Goal: Task Accomplishment & Management: Manage account settings

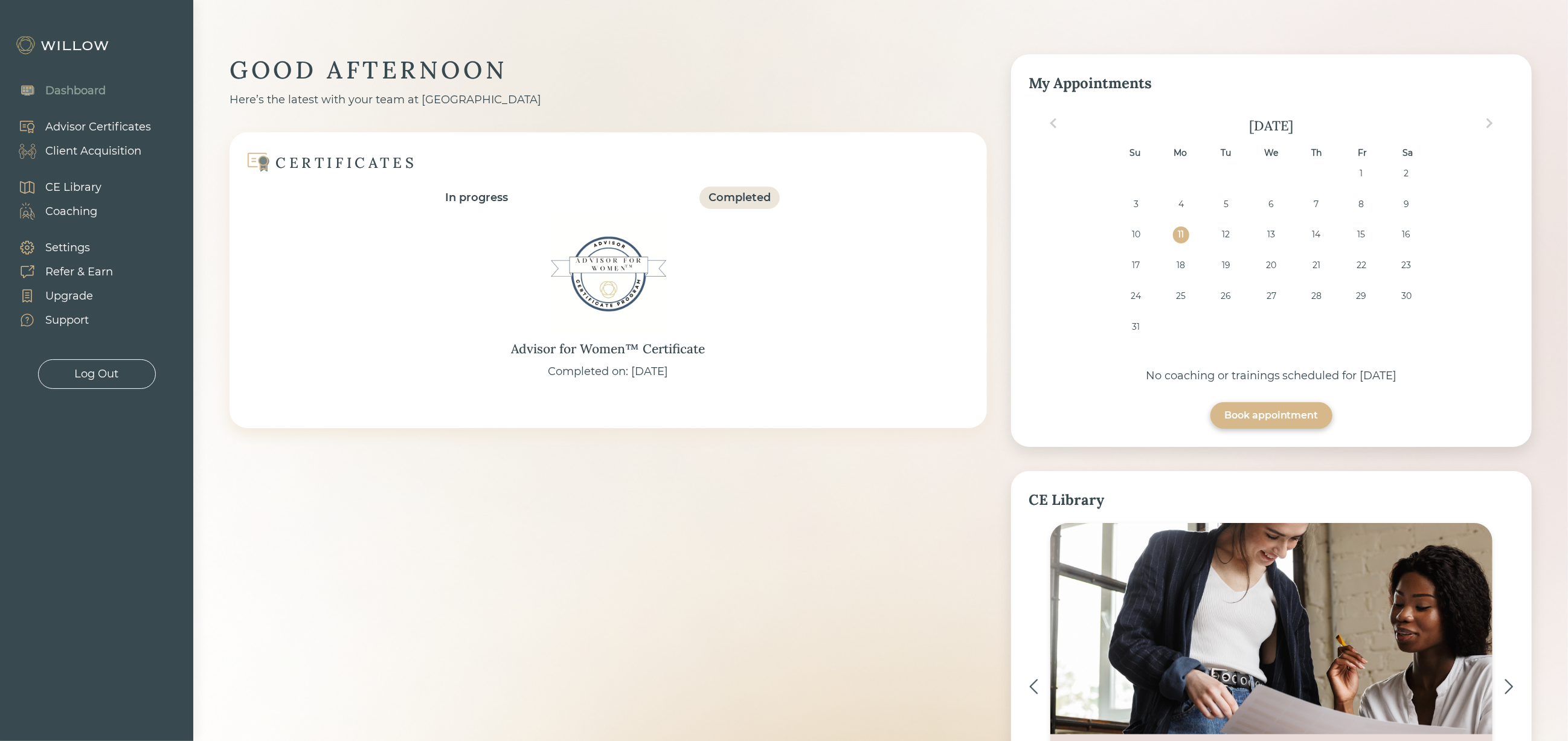
click at [96, 151] on div "Client Acquisition" at bounding box center [93, 151] width 96 height 16
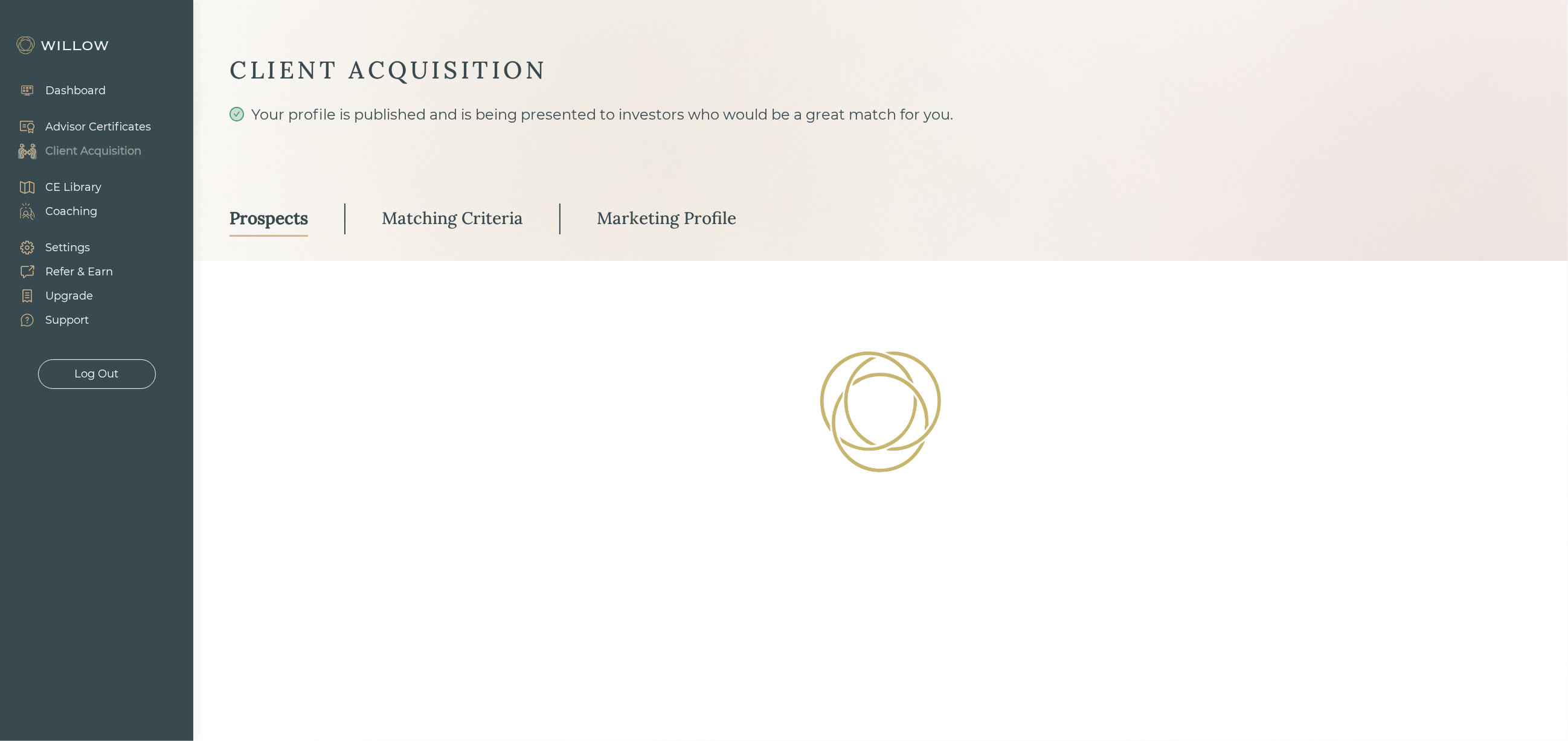
select select "3"
select select "2"
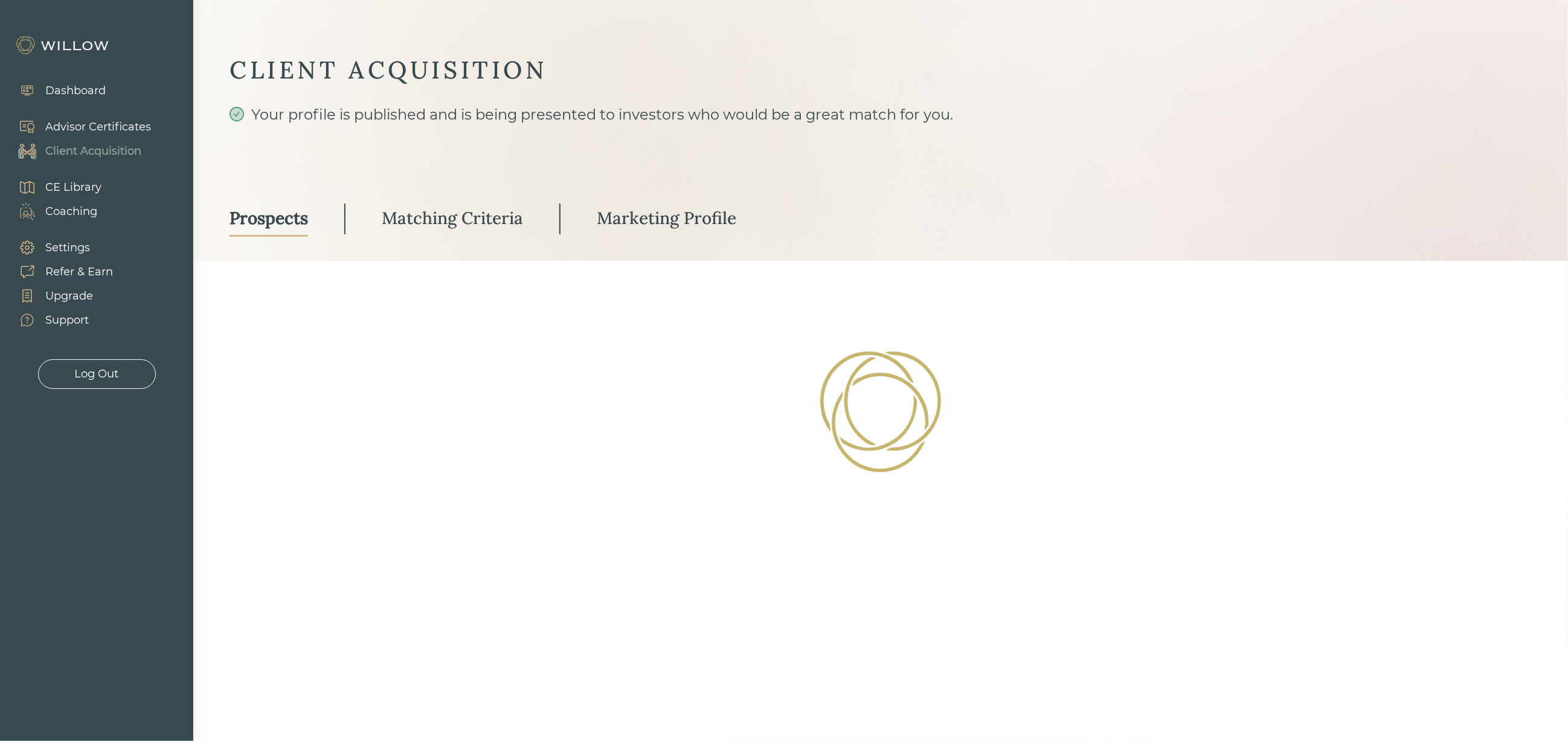
select select "10"
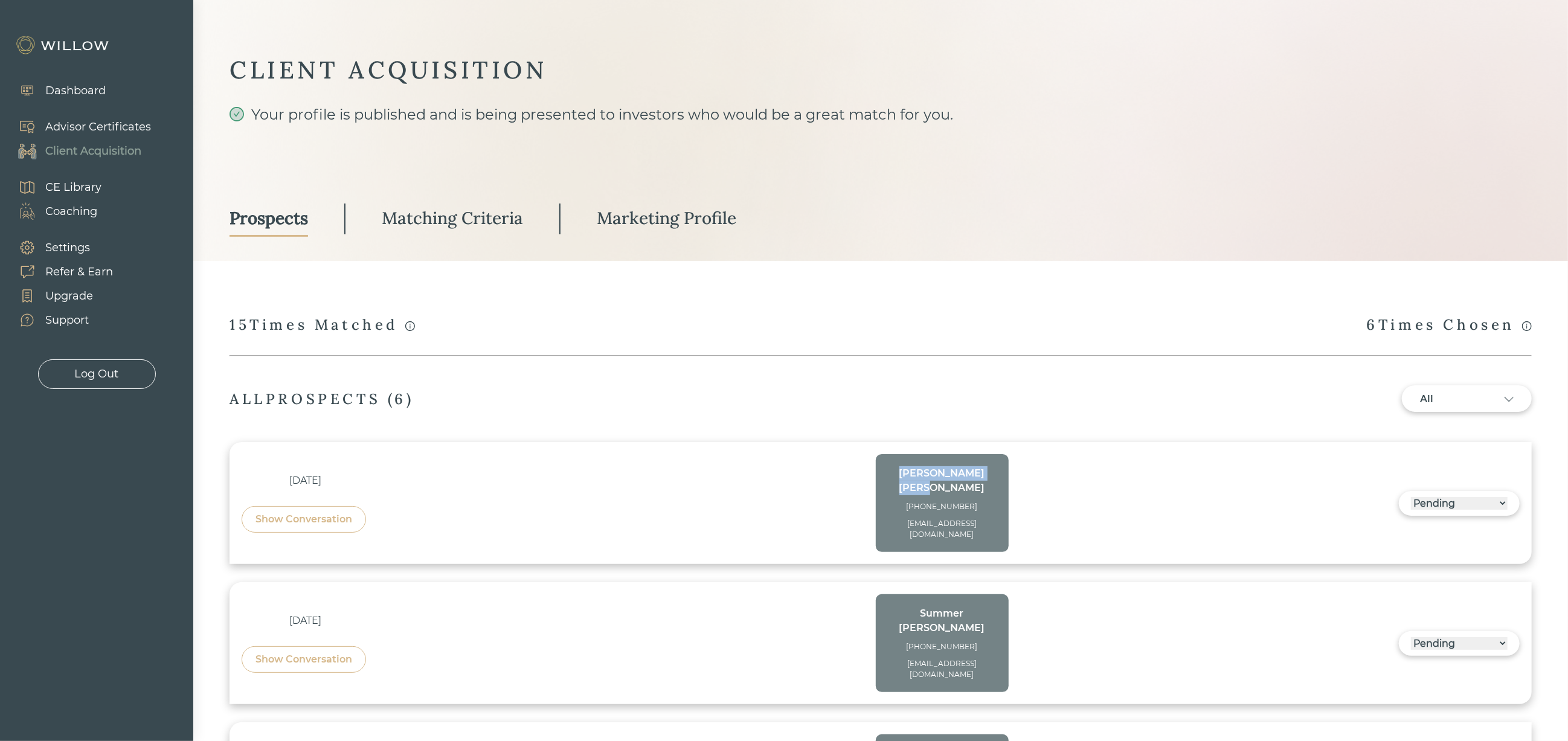
drag, startPoint x: 997, startPoint y: 472, endPoint x: 896, endPoint y: 472, distance: 101.0
click at [896, 472] on div "CAROLYN DRAKE (916)-706-6934 carolynbennefield72@gmail.com" at bounding box center [942, 502] width 133 height 98
copy div "CAROLYN DRAKE"
click at [336, 512] on div "Show Conversation" at bounding box center [304, 518] width 97 height 14
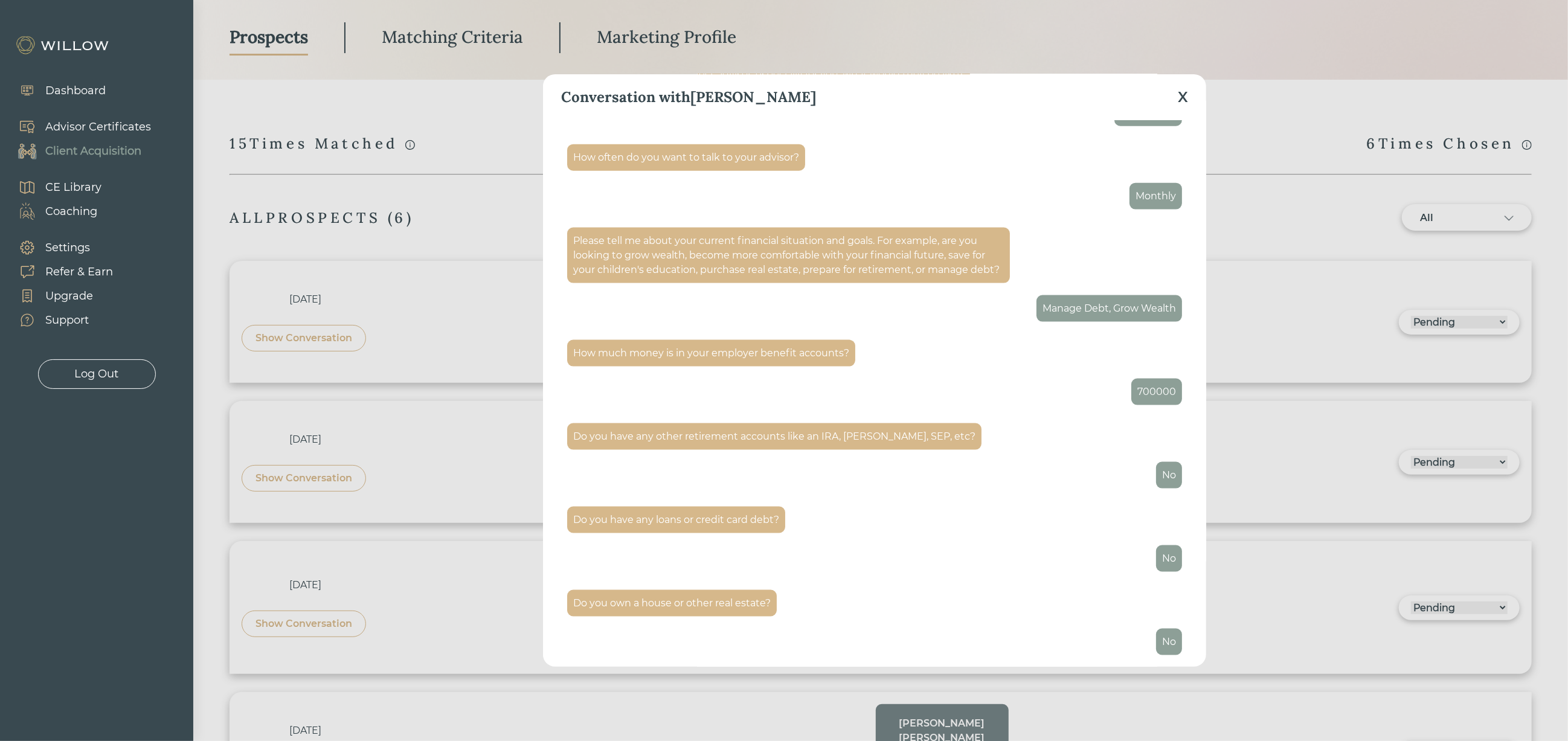
scroll to position [1340, 0]
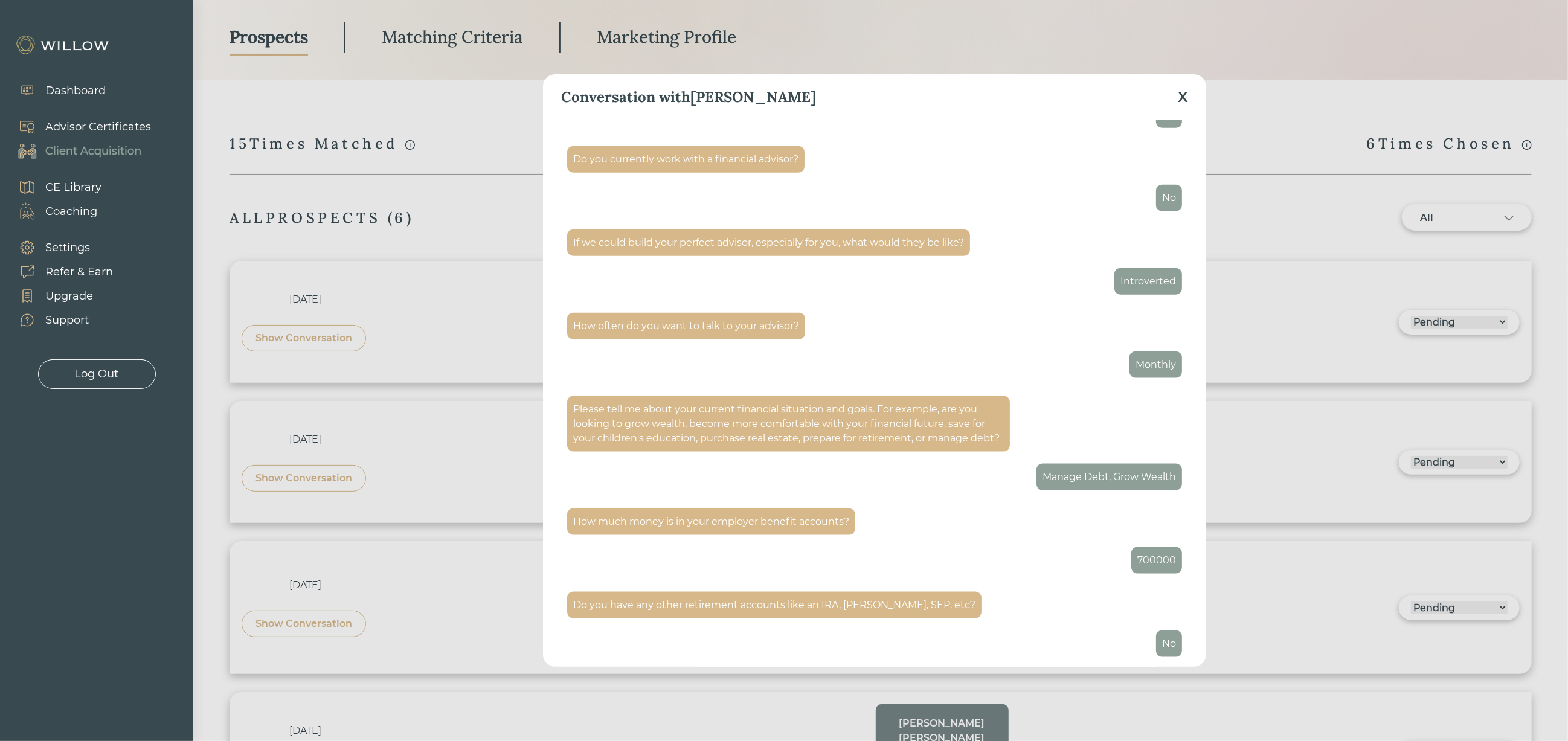
click at [1187, 94] on div "X" at bounding box center [1182, 97] width 10 height 22
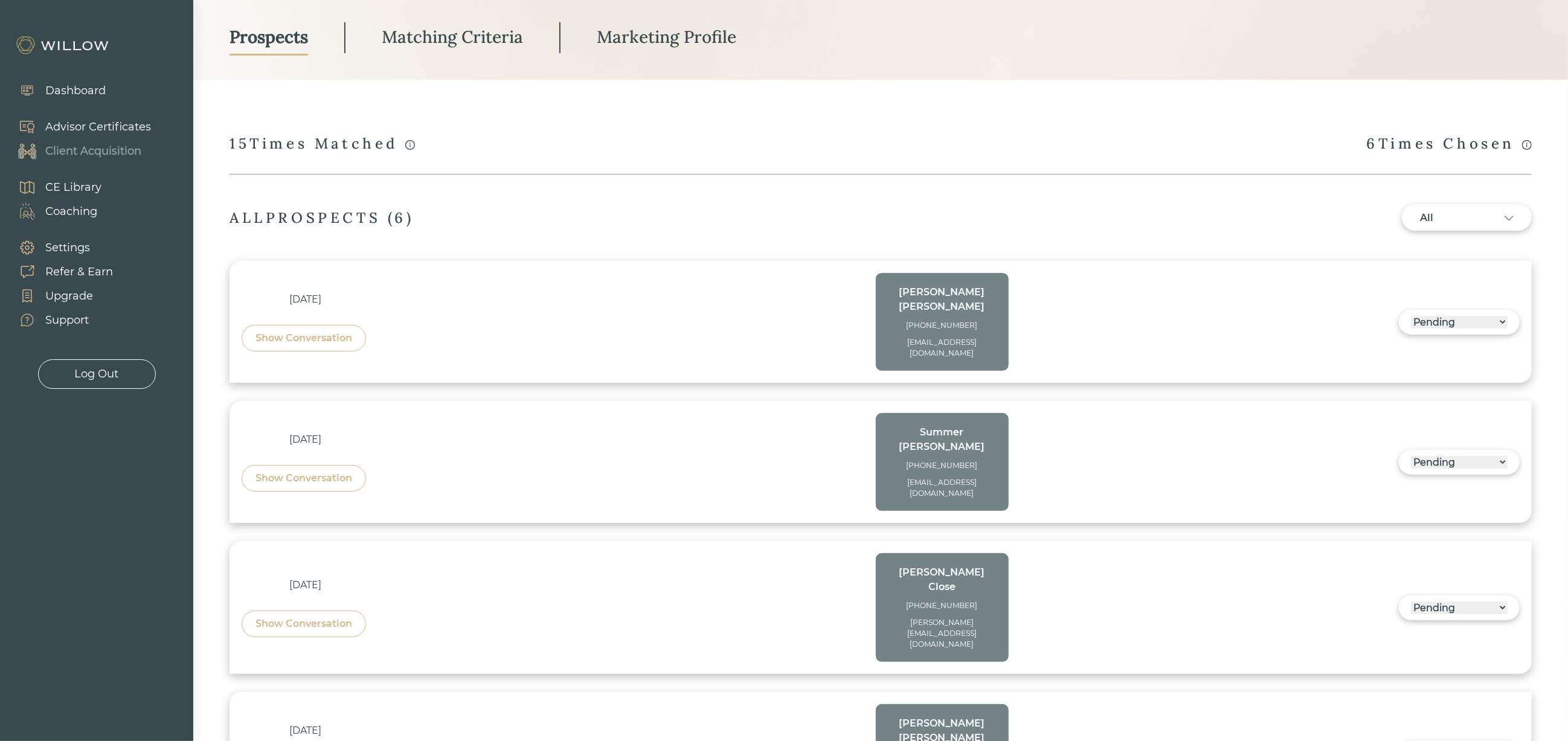
drag, startPoint x: 886, startPoint y: 324, endPoint x: 993, endPoint y: 348, distance: 109.7
click at [993, 348] on div "CAROLYN DRAKE (916)-706-6934 carolynbennefield72@gmail.com" at bounding box center [942, 321] width 133 height 98
copy div "[EMAIL_ADDRESS][DOMAIN_NAME]"
click at [977, 320] on div "[PHONE_NUMBER]" at bounding box center [942, 325] width 109 height 10
drag, startPoint x: 979, startPoint y: 312, endPoint x: 911, endPoint y: 314, distance: 68.0
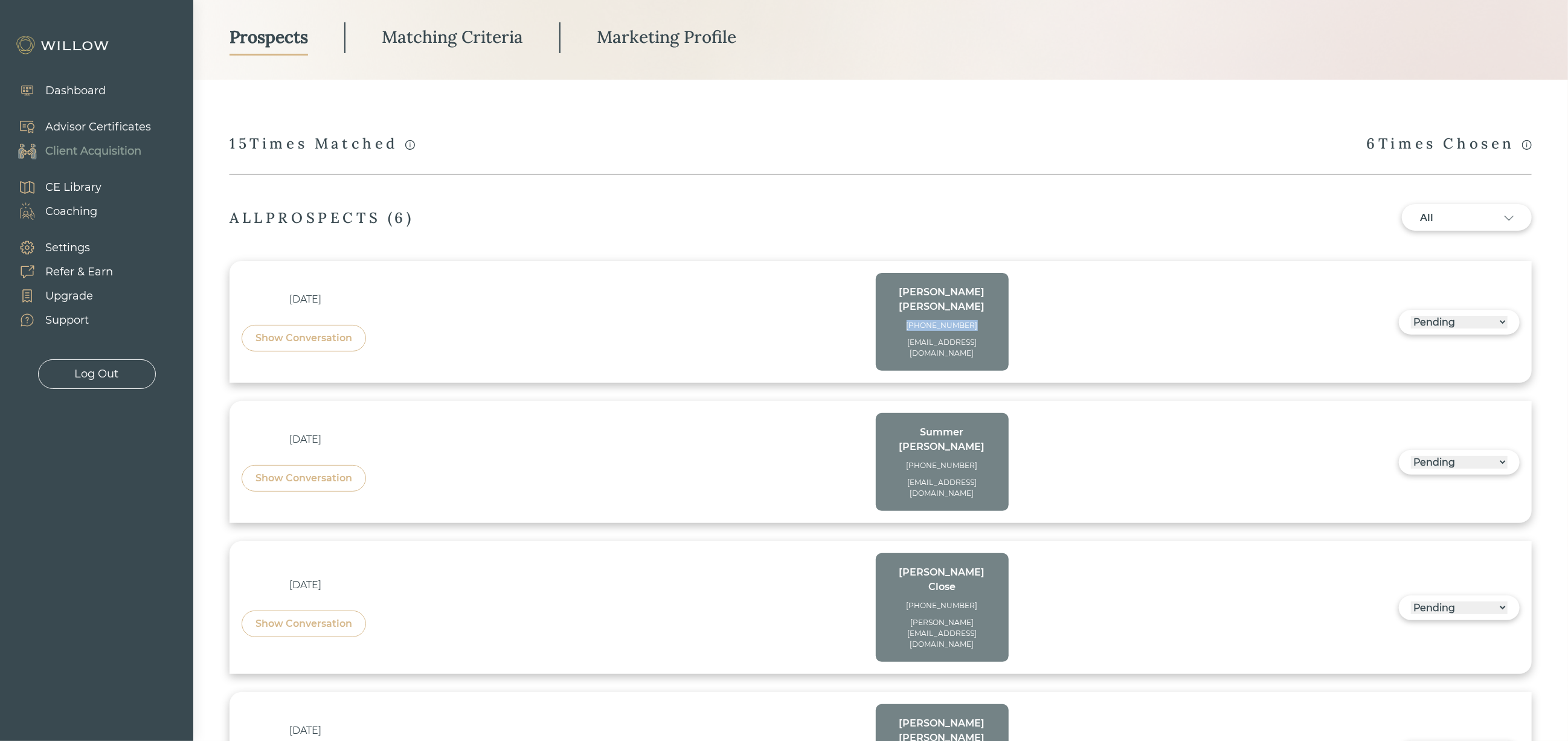
click at [911, 320] on div "[PHONE_NUMBER]" at bounding box center [942, 325] width 109 height 10
copy div "[PHONE_NUMBER]"
click at [333, 335] on div "Show Conversation" at bounding box center [304, 337] width 97 height 14
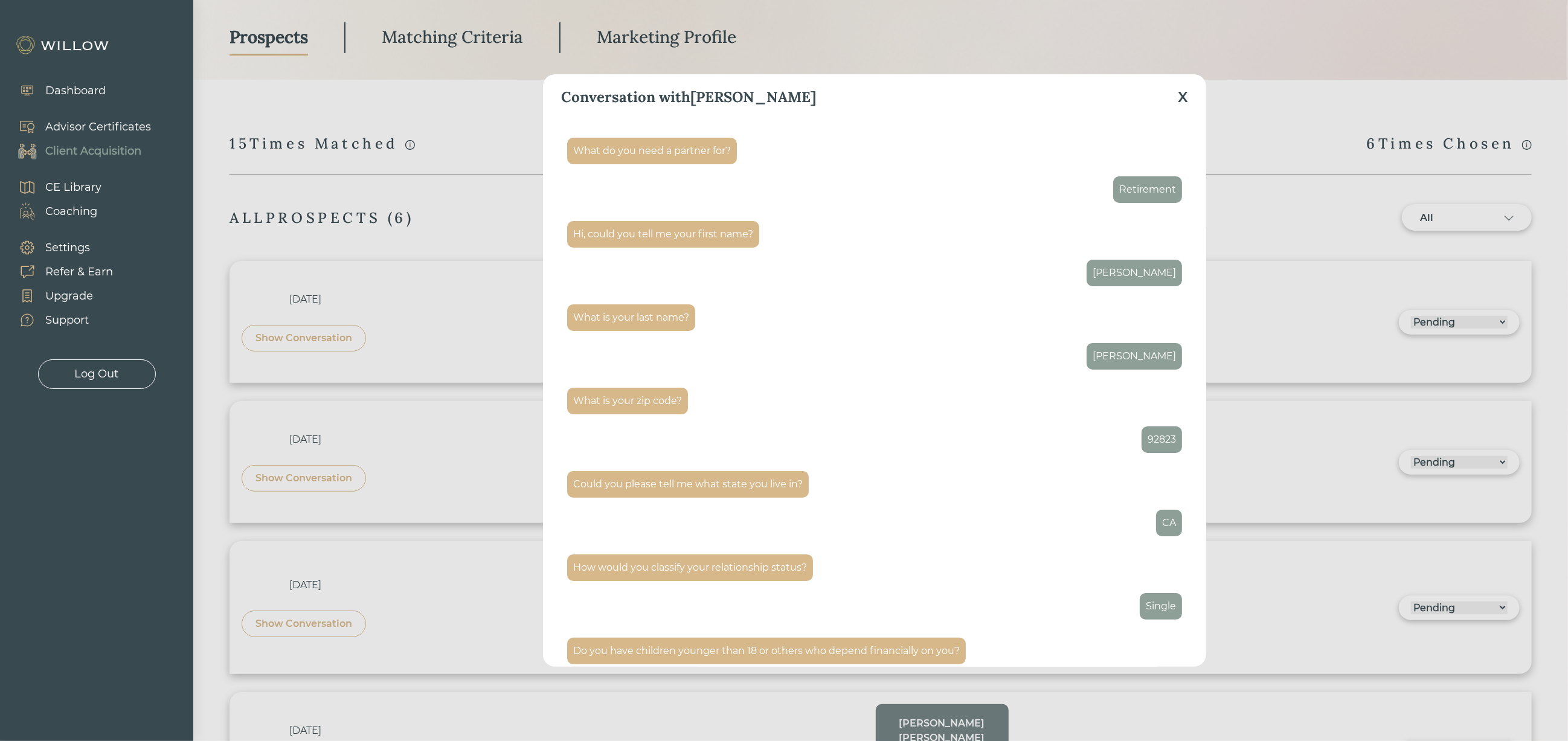
click at [1187, 89] on div "X" at bounding box center [1182, 97] width 10 height 22
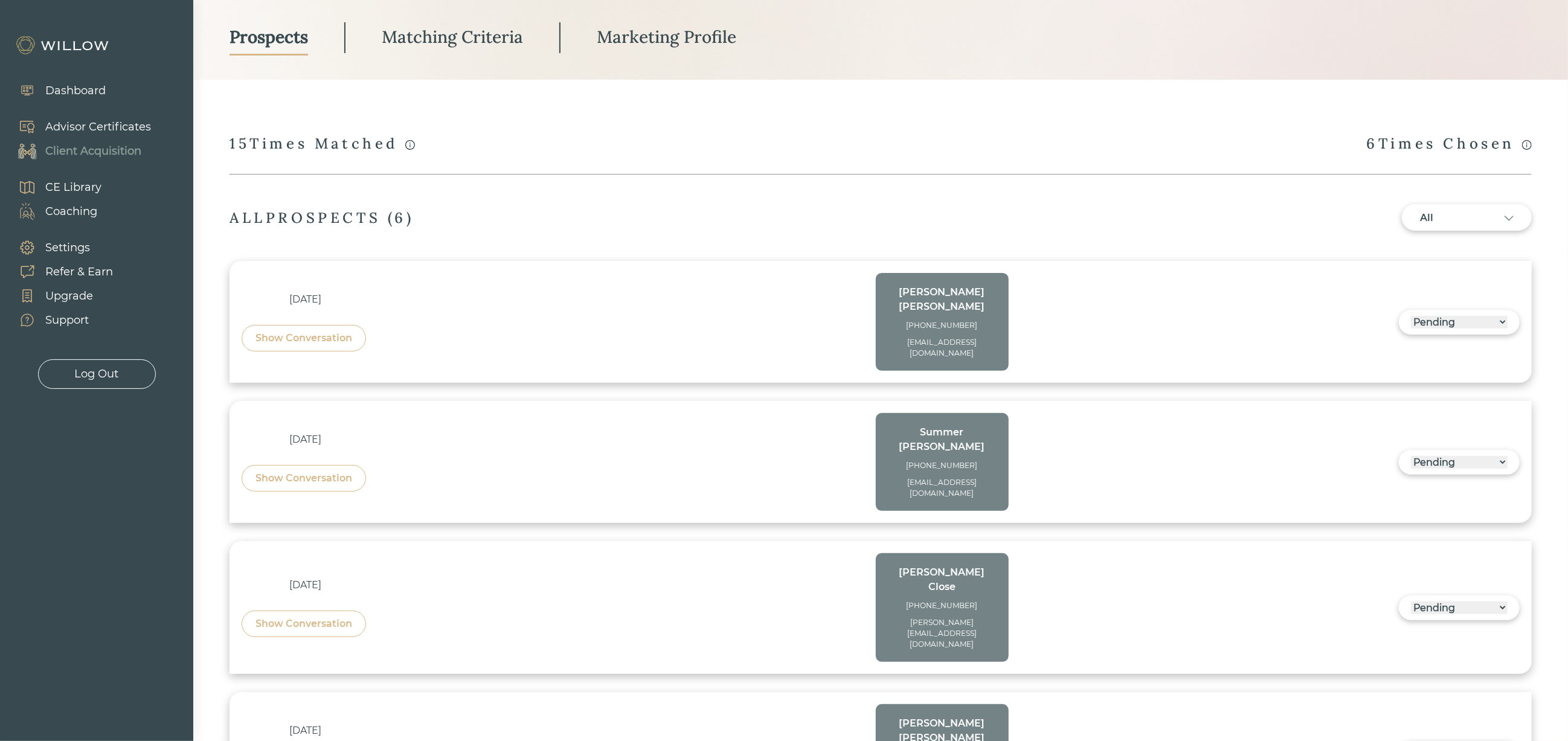
drag, startPoint x: 885, startPoint y: 328, endPoint x: 973, endPoint y: 352, distance: 91.2
click at [973, 352] on div "CAROLYN DRAKE (916)-706-6934 carolynbennefield72@gmail.com" at bounding box center [942, 321] width 133 height 98
copy div "[EMAIL_ADDRESS][DOMAIN_NAME]"
drag, startPoint x: 987, startPoint y: 436, endPoint x: 900, endPoint y: 429, distance: 87.3
click at [900, 429] on div "Summer Matthews (561)-777-3634 scmwellington@gmail.com" at bounding box center [942, 462] width 109 height 74
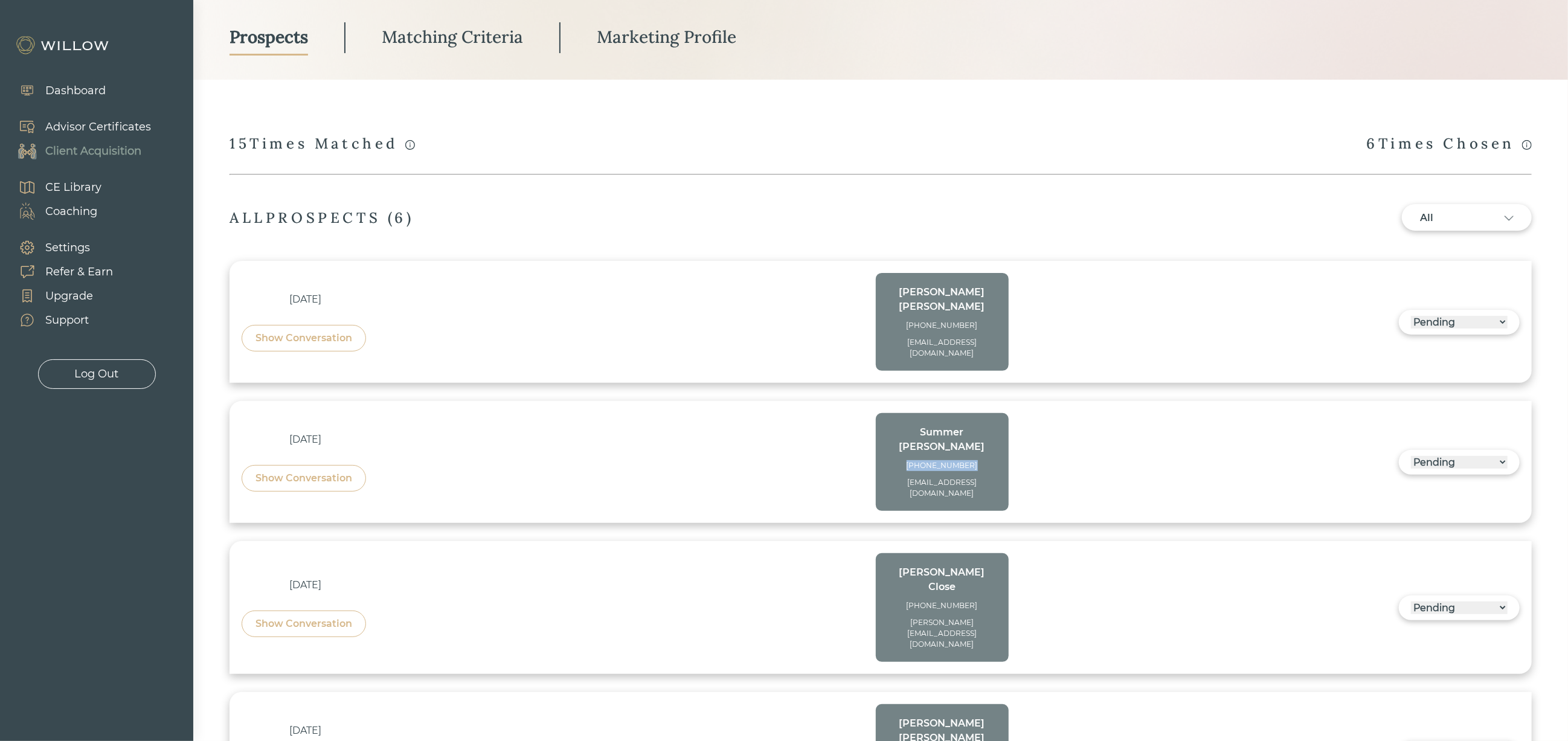
copy div "[PHONE_NUMBER]"
click at [282, 465] on div "Show Conversation" at bounding box center [303, 479] width 124 height 27
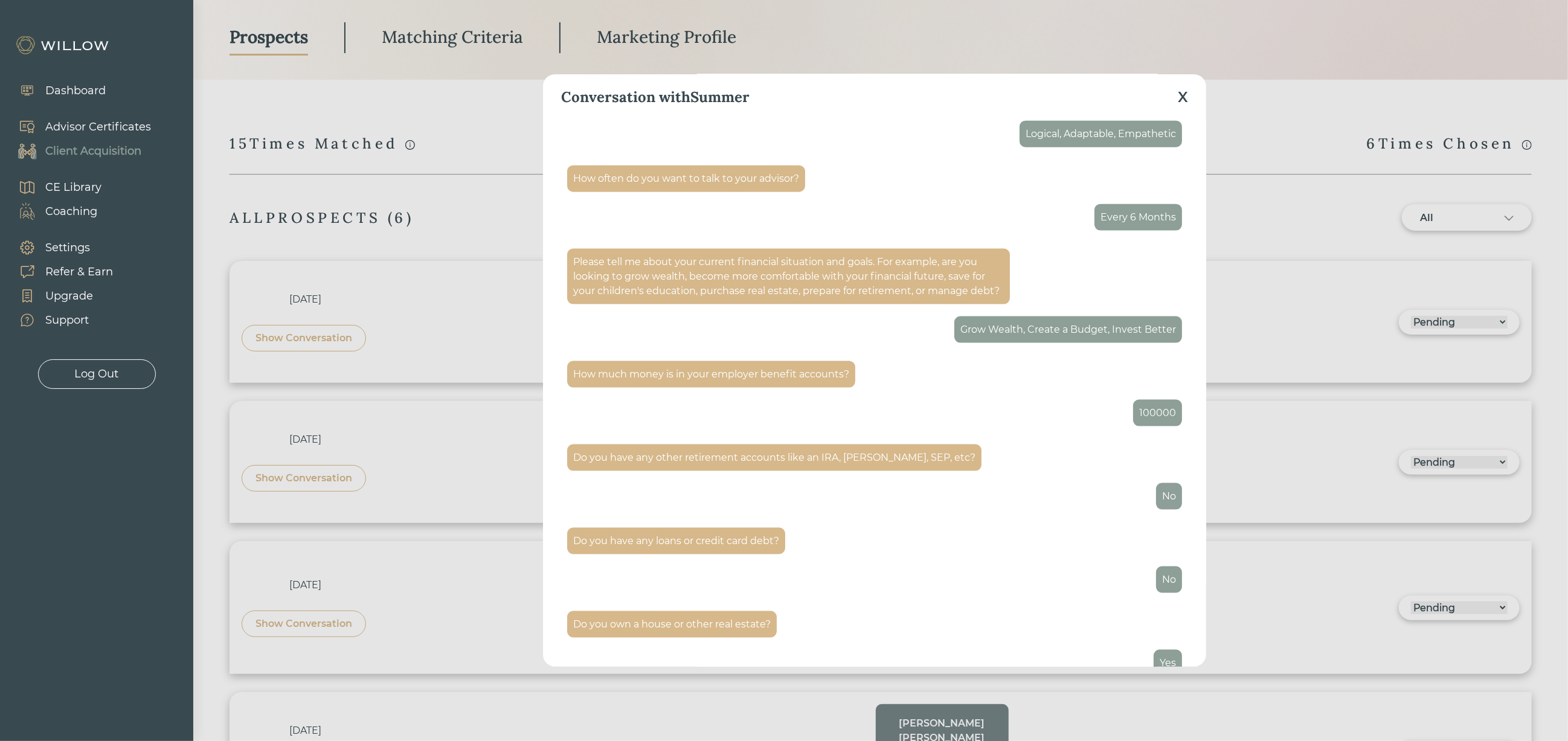
scroll to position [1521, 0]
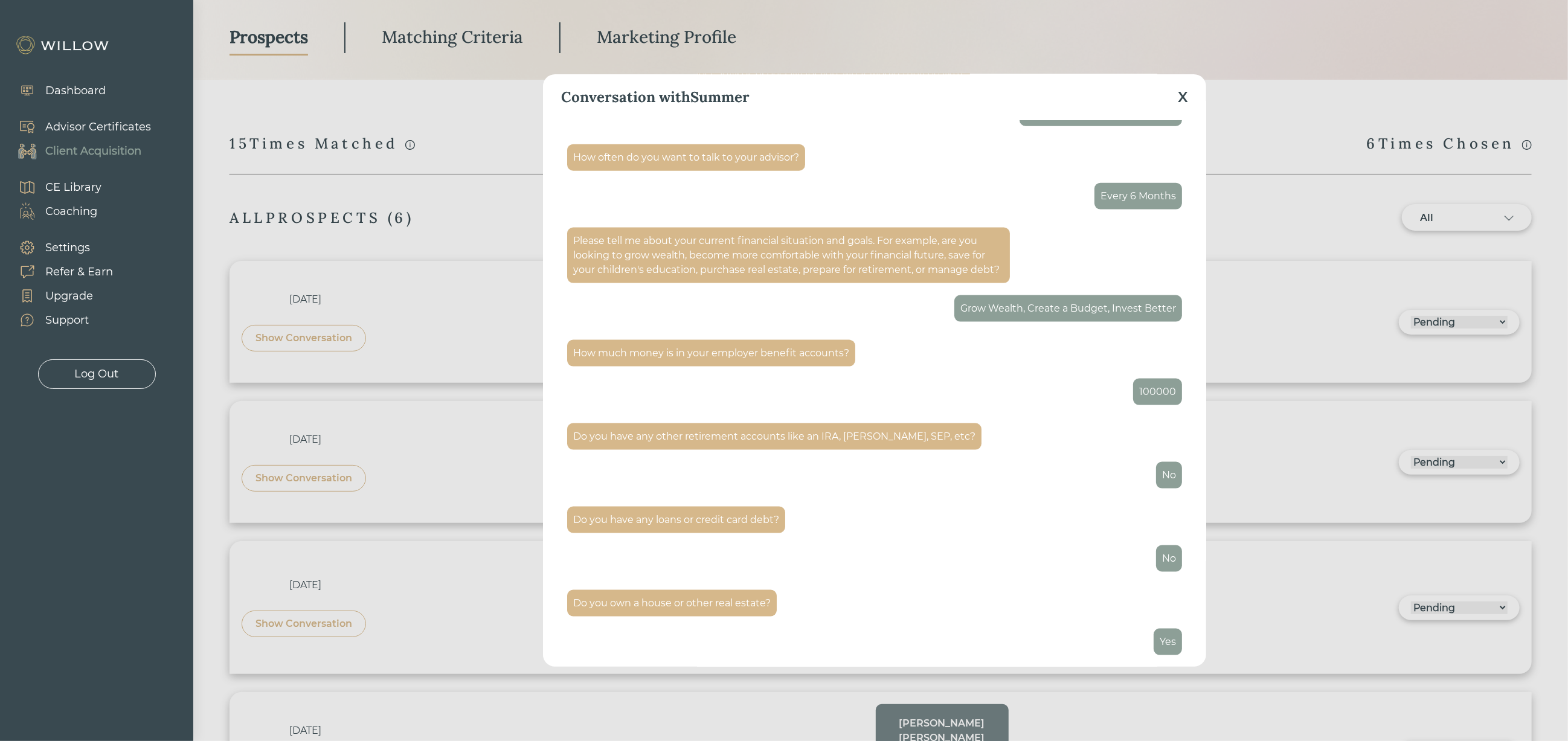
click at [1179, 93] on div "X" at bounding box center [1182, 97] width 10 height 22
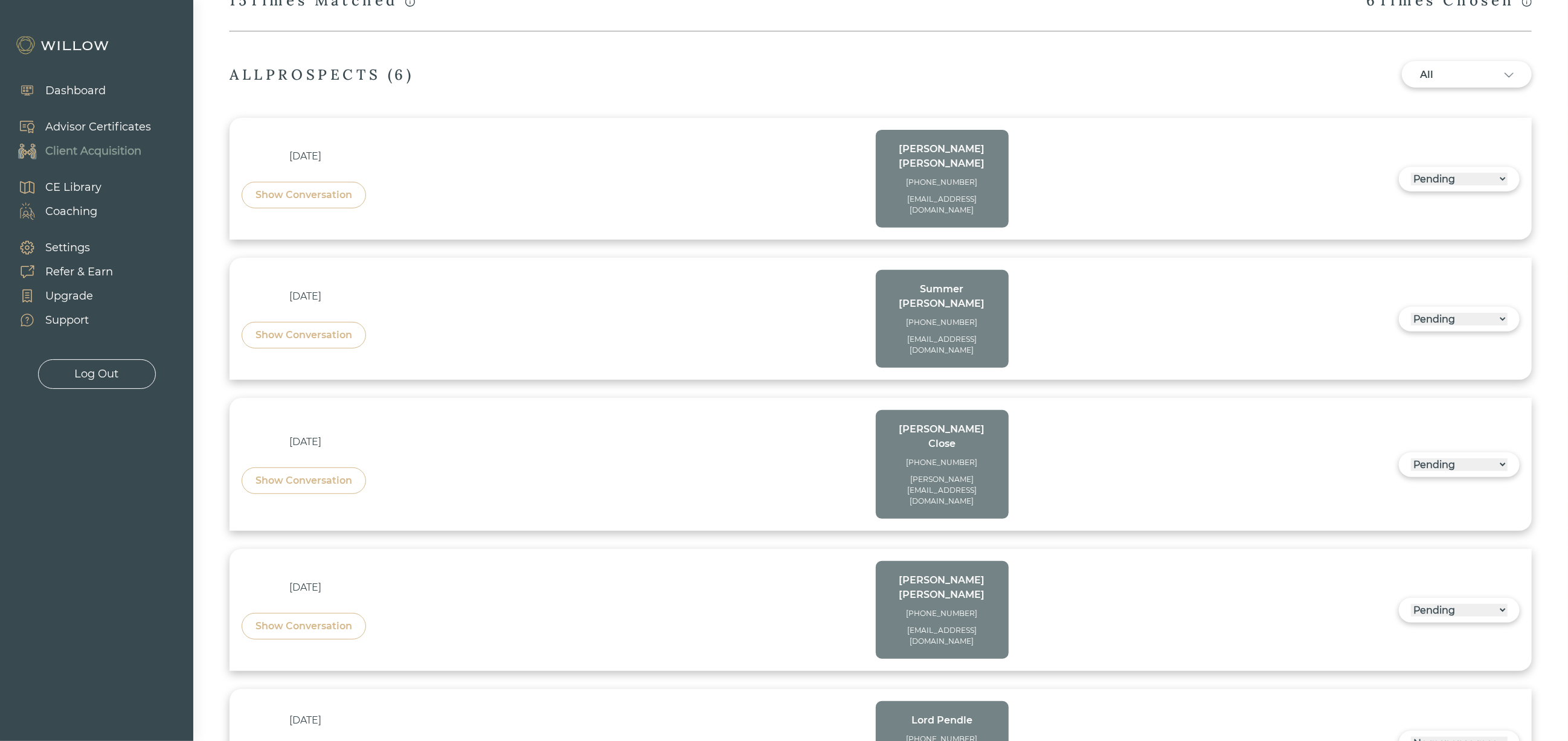
scroll to position [92, 0]
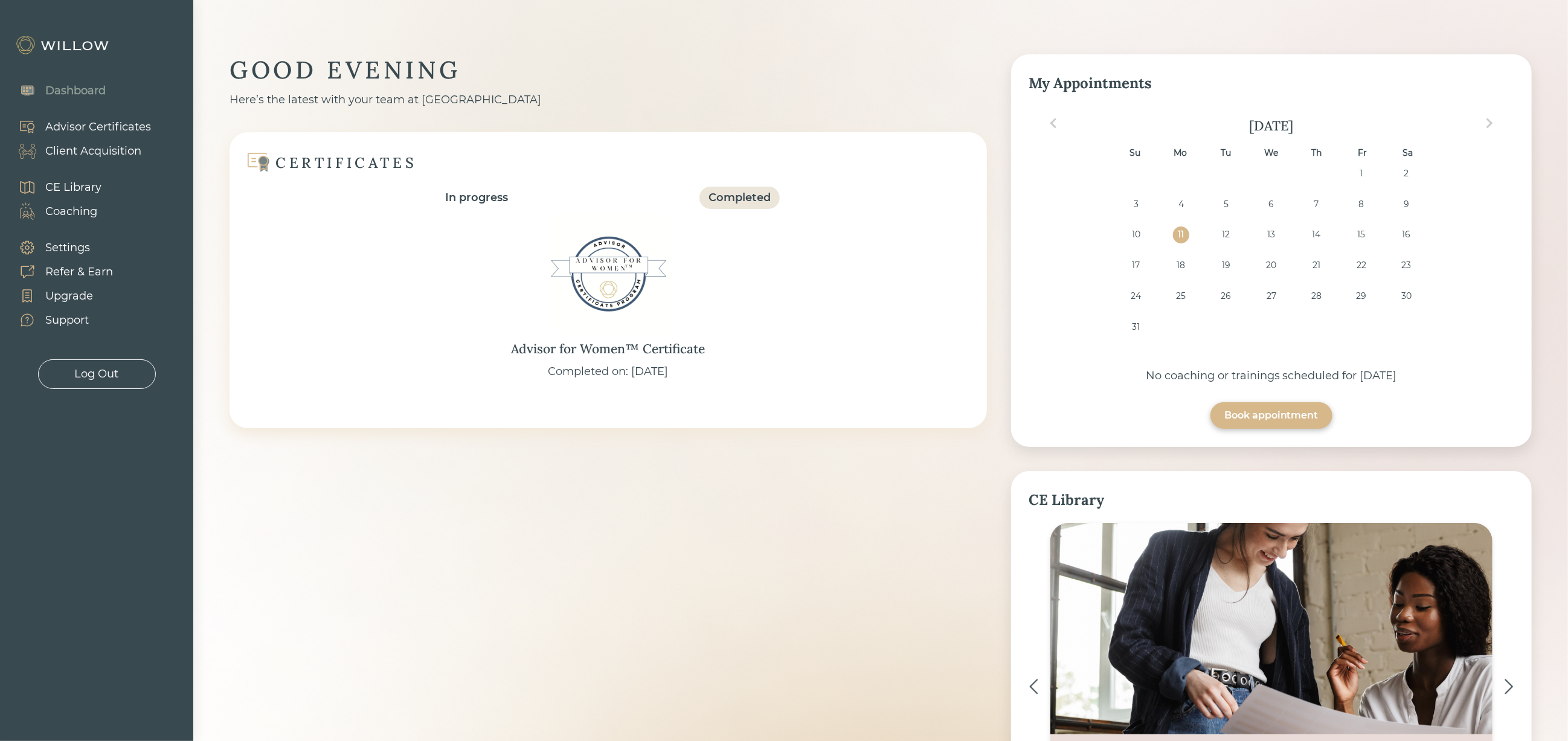
click at [114, 153] on div "Client Acquisition" at bounding box center [93, 151] width 96 height 16
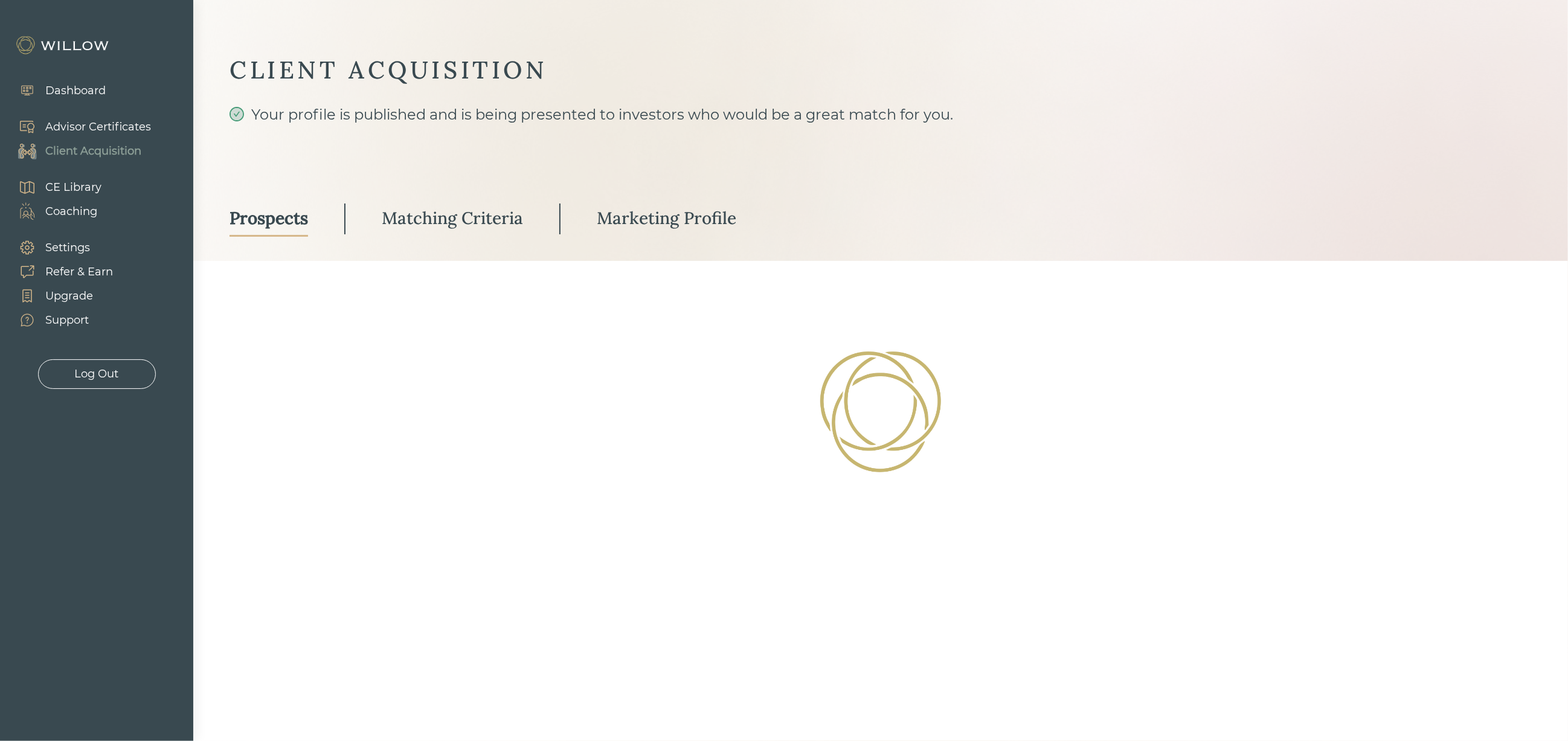
select select "3"
select select "2"
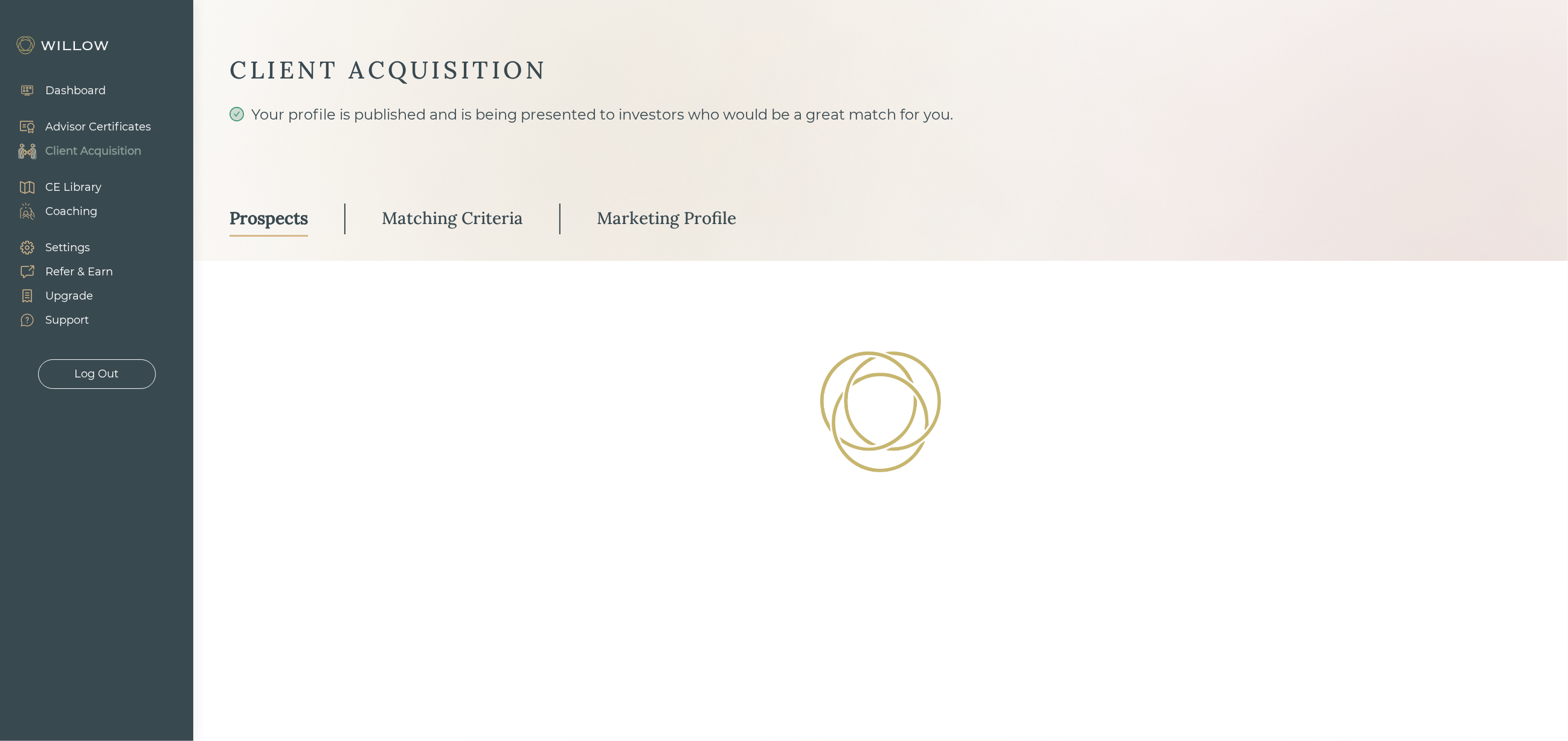
select select "10"
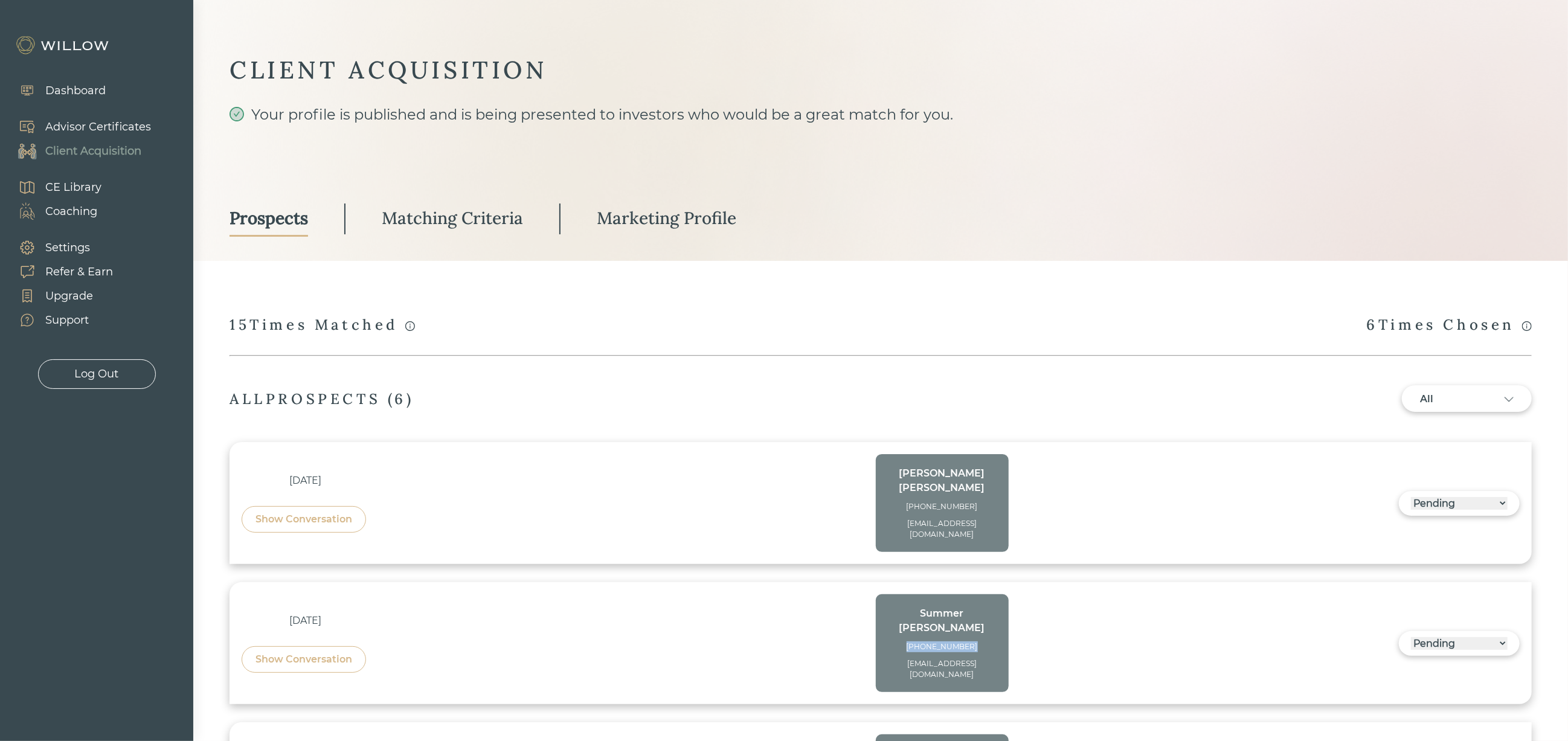
drag, startPoint x: 983, startPoint y: 615, endPoint x: 913, endPoint y: 612, distance: 70.1
click at [913, 642] on div "[PHONE_NUMBER]" at bounding box center [942, 646] width 109 height 10
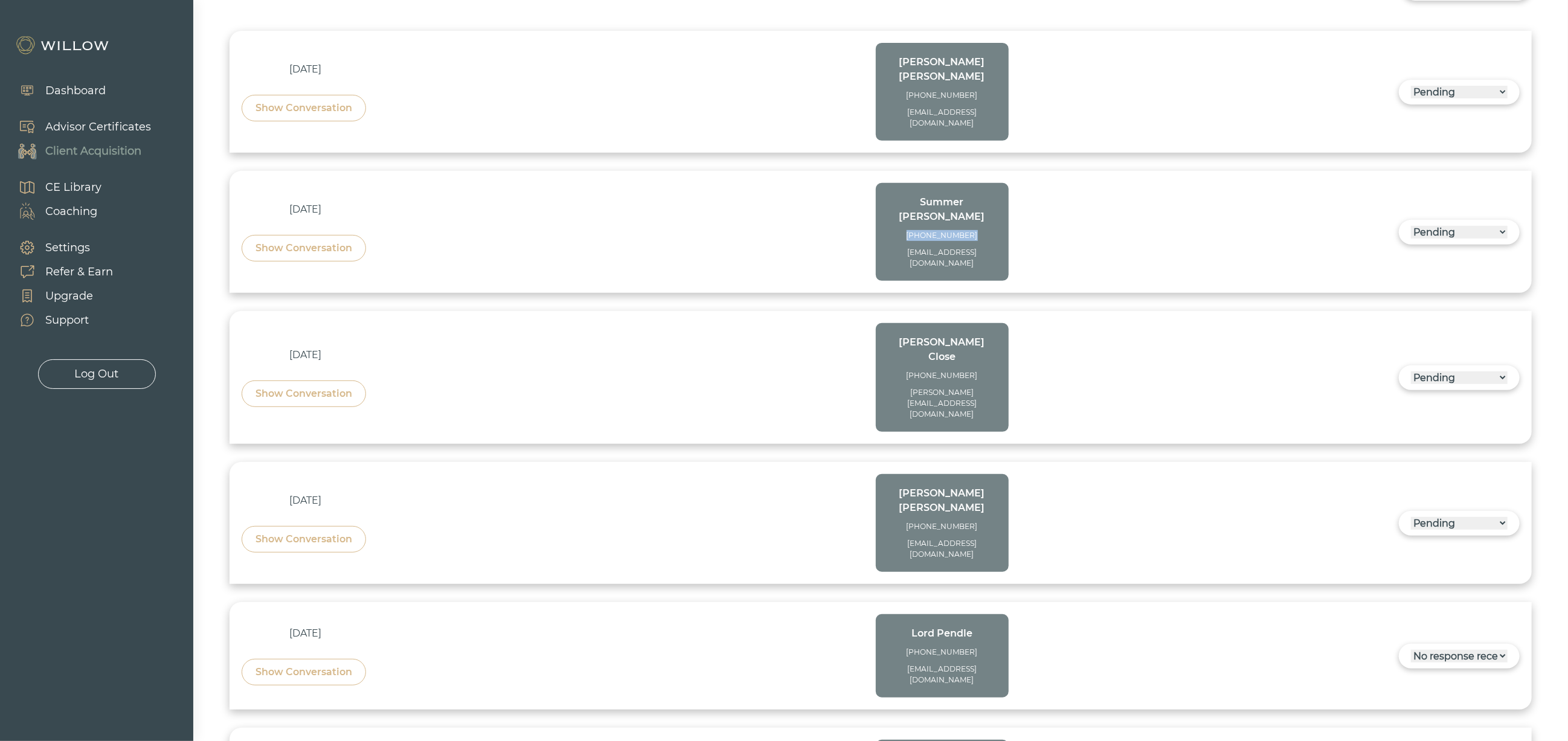
scroll to position [453, 0]
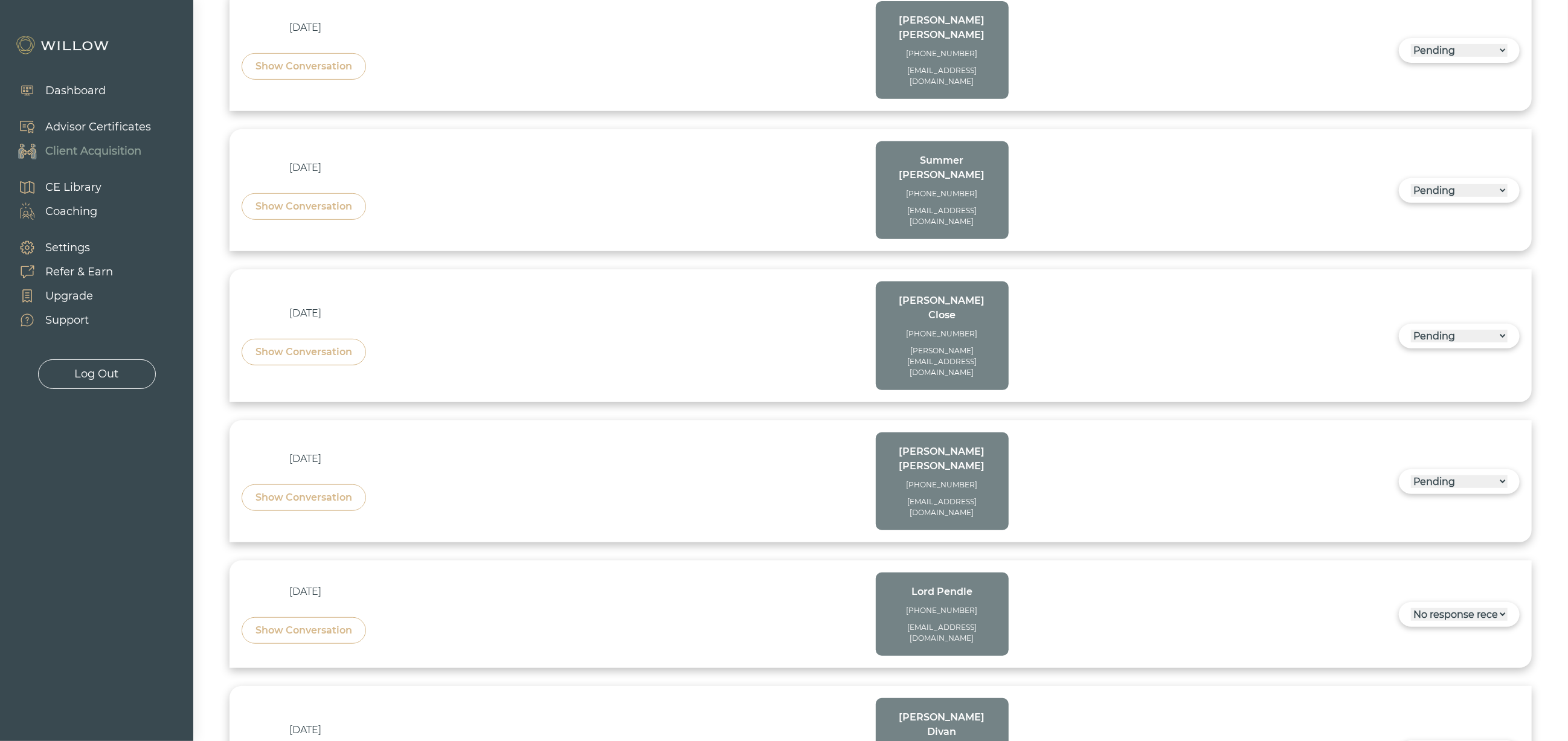
click at [1360, 292] on div "[DATE] Show Conversation [PERSON_NAME] Close [PHONE_NUMBER] [PERSON_NAME][EMAIL…" at bounding box center [880, 335] width 1278 height 109
click at [1451, 330] on select "------ Not ready to move forward No response received Pending Matched Not a Fit" at bounding box center [1459, 335] width 97 height 12
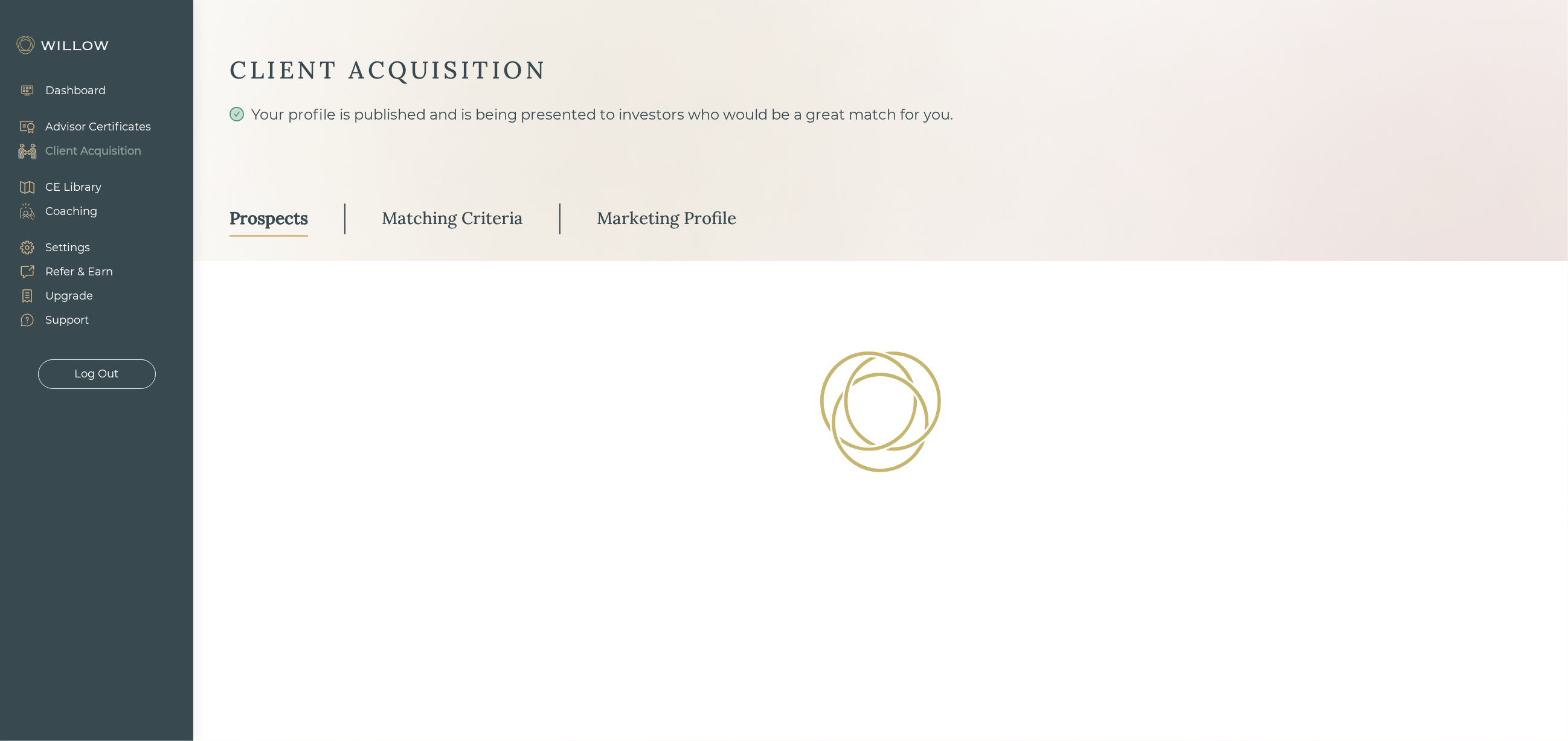
select select "3"
select select "2"
select select "3"
select select "2"
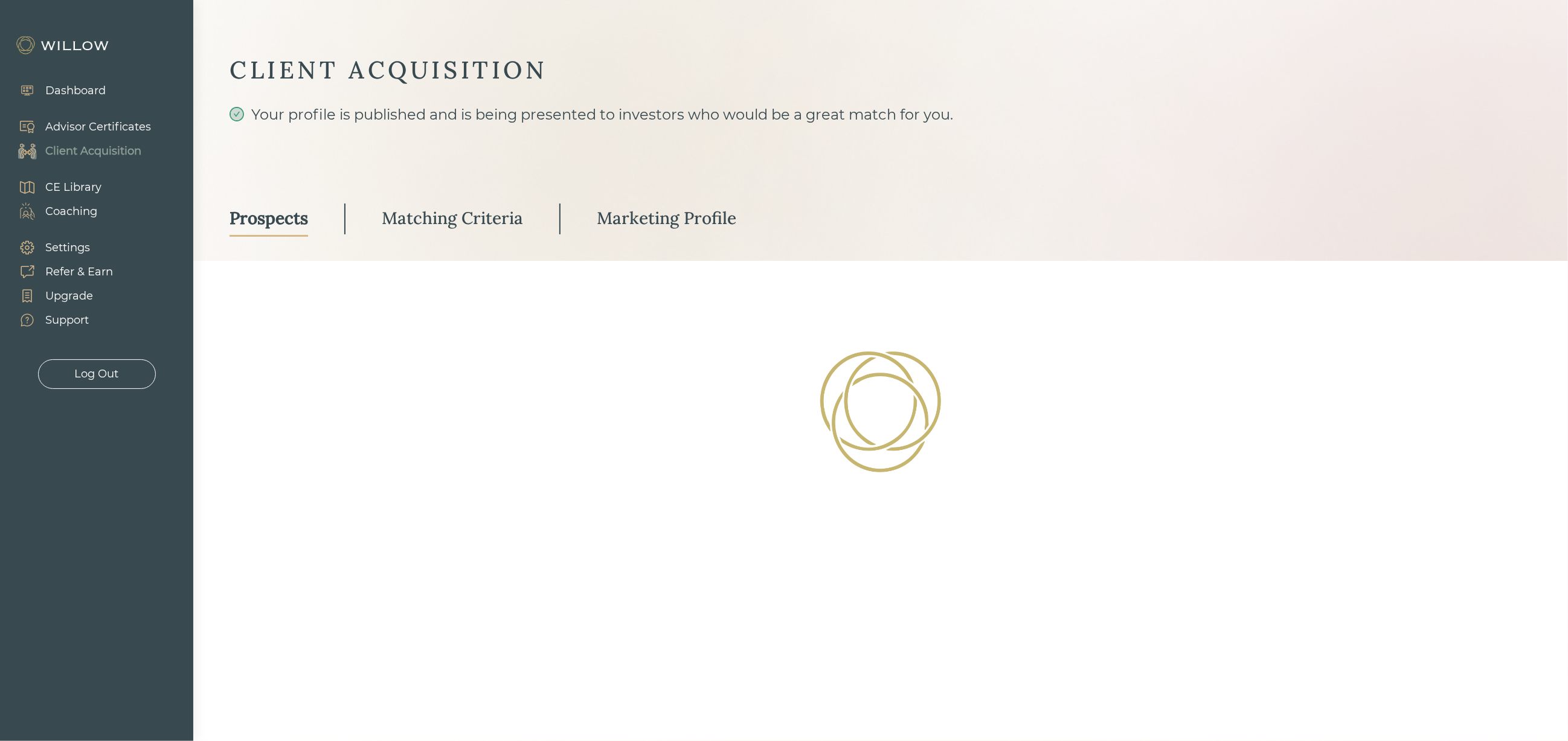
select select "10"
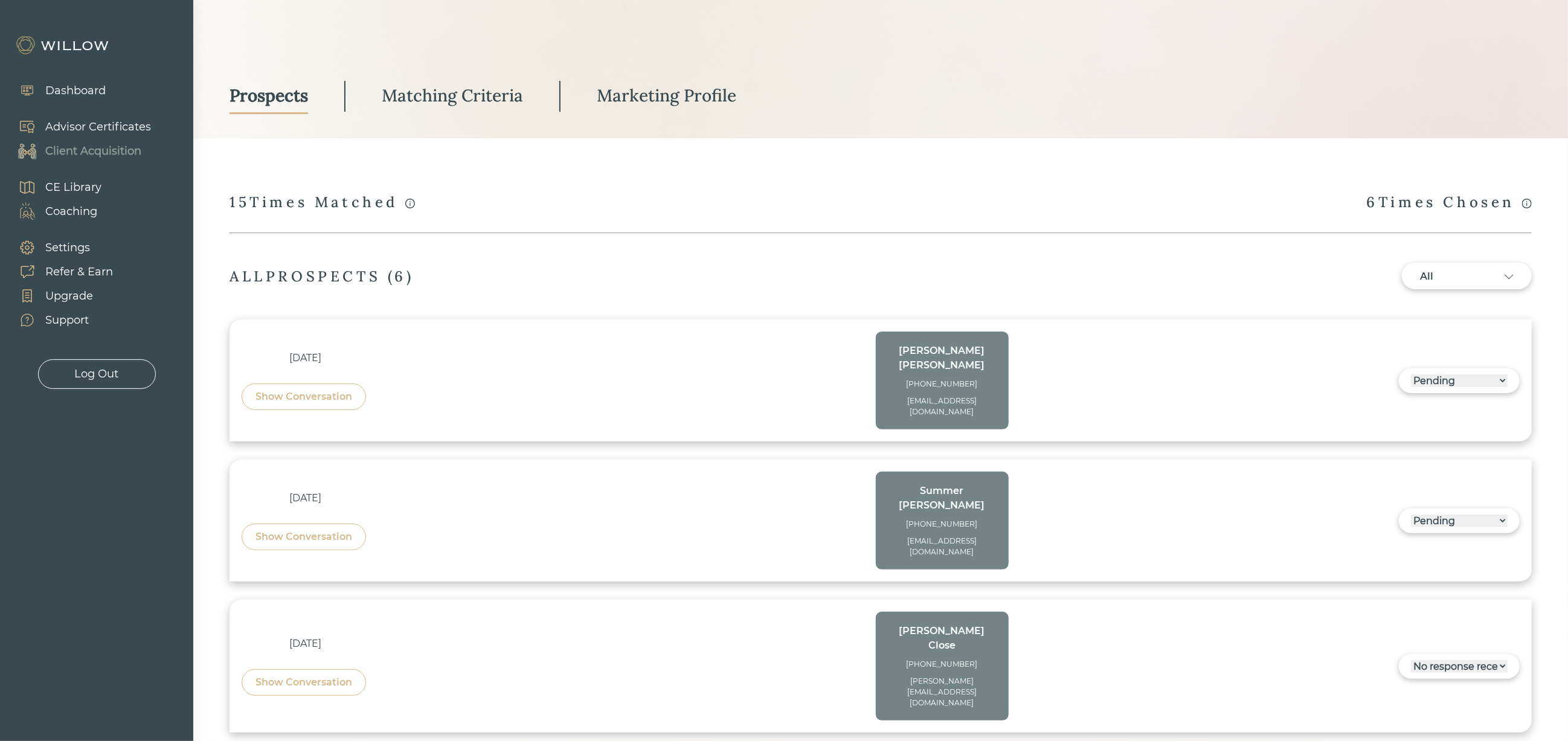
scroll to position [181, 0]
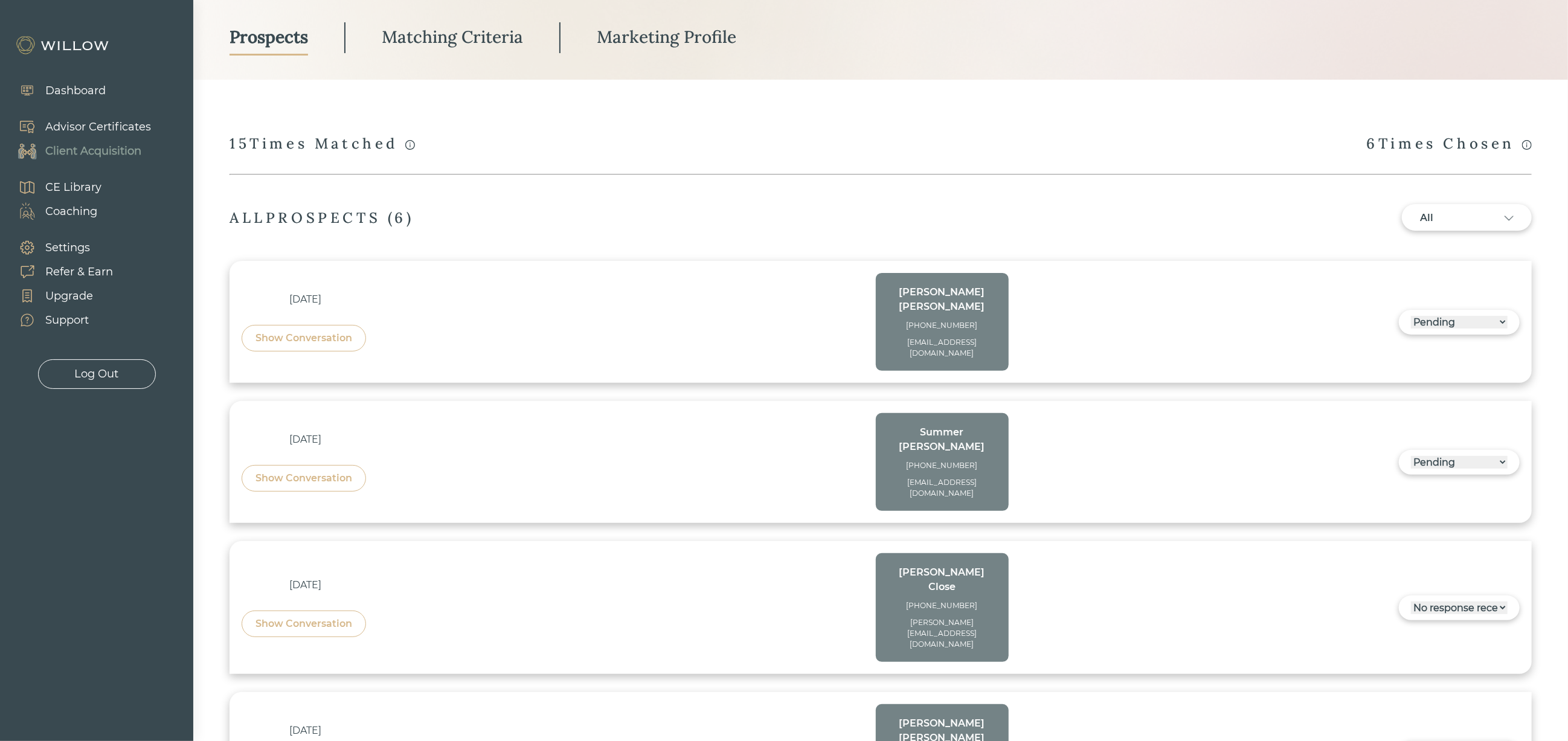
click at [1465, 456] on select "------ Not ready to move forward No response received Pending Matched Not a Fit" at bounding box center [1459, 461] width 97 height 12
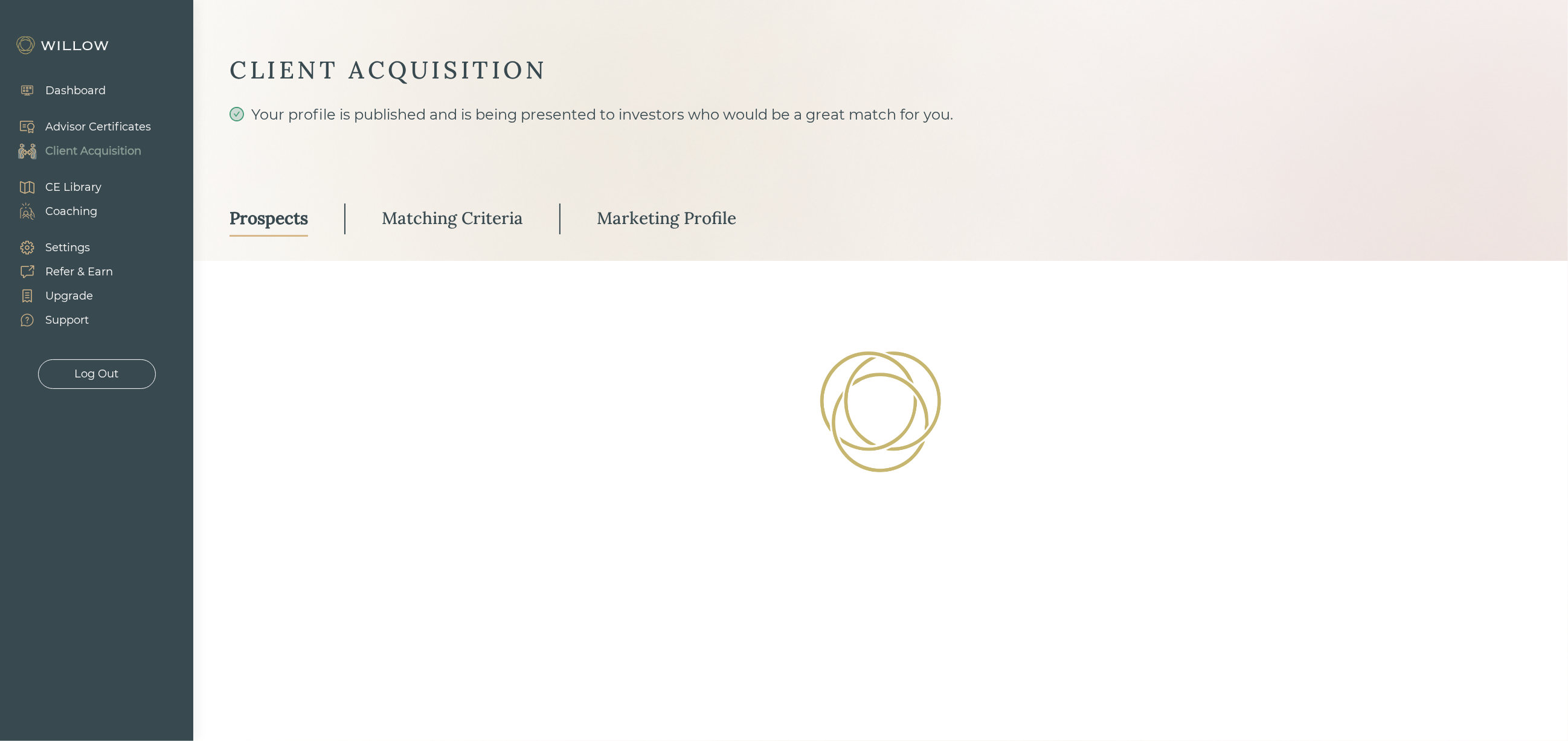
select select "3"
select select "2"
select select "3"
select select "2"
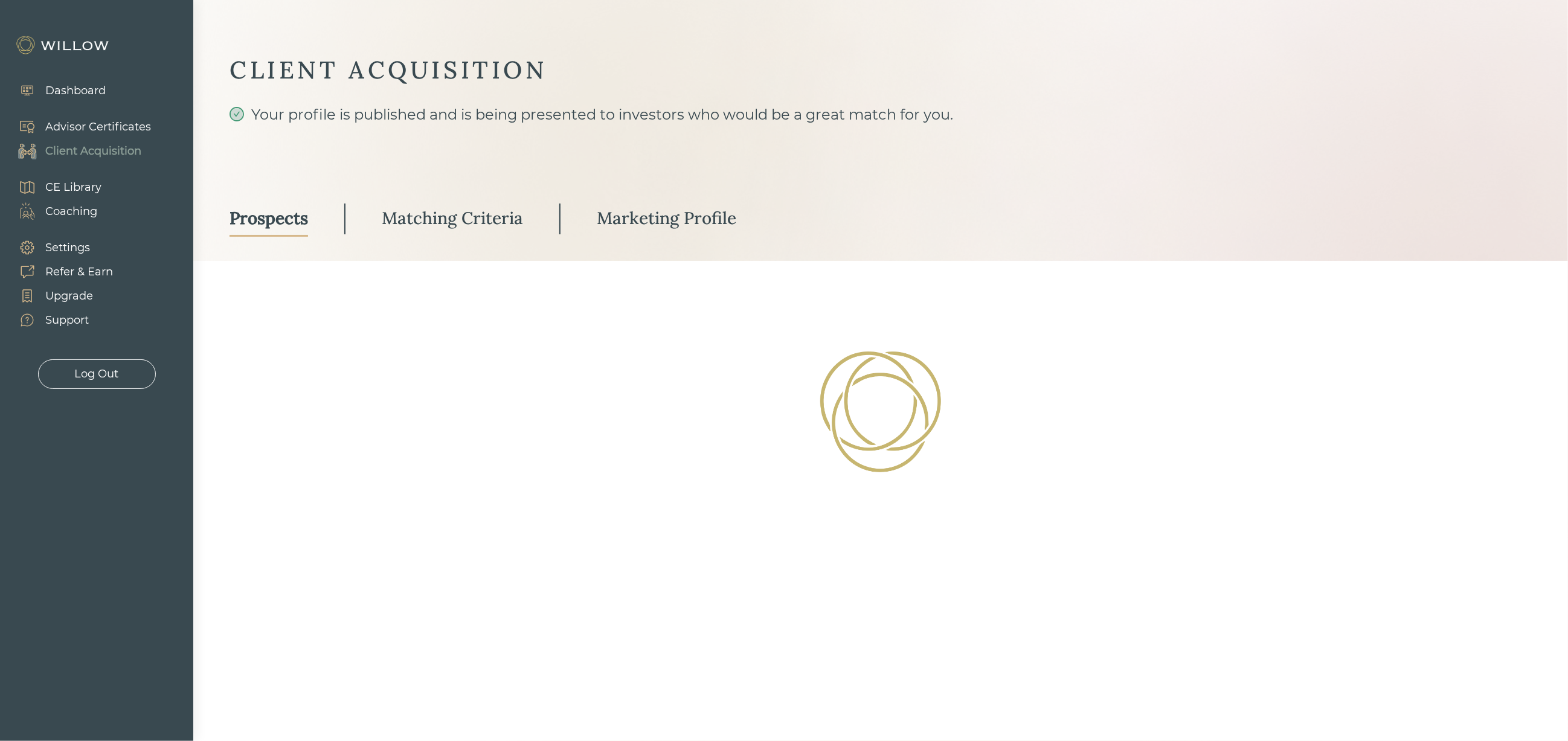
select select "10"
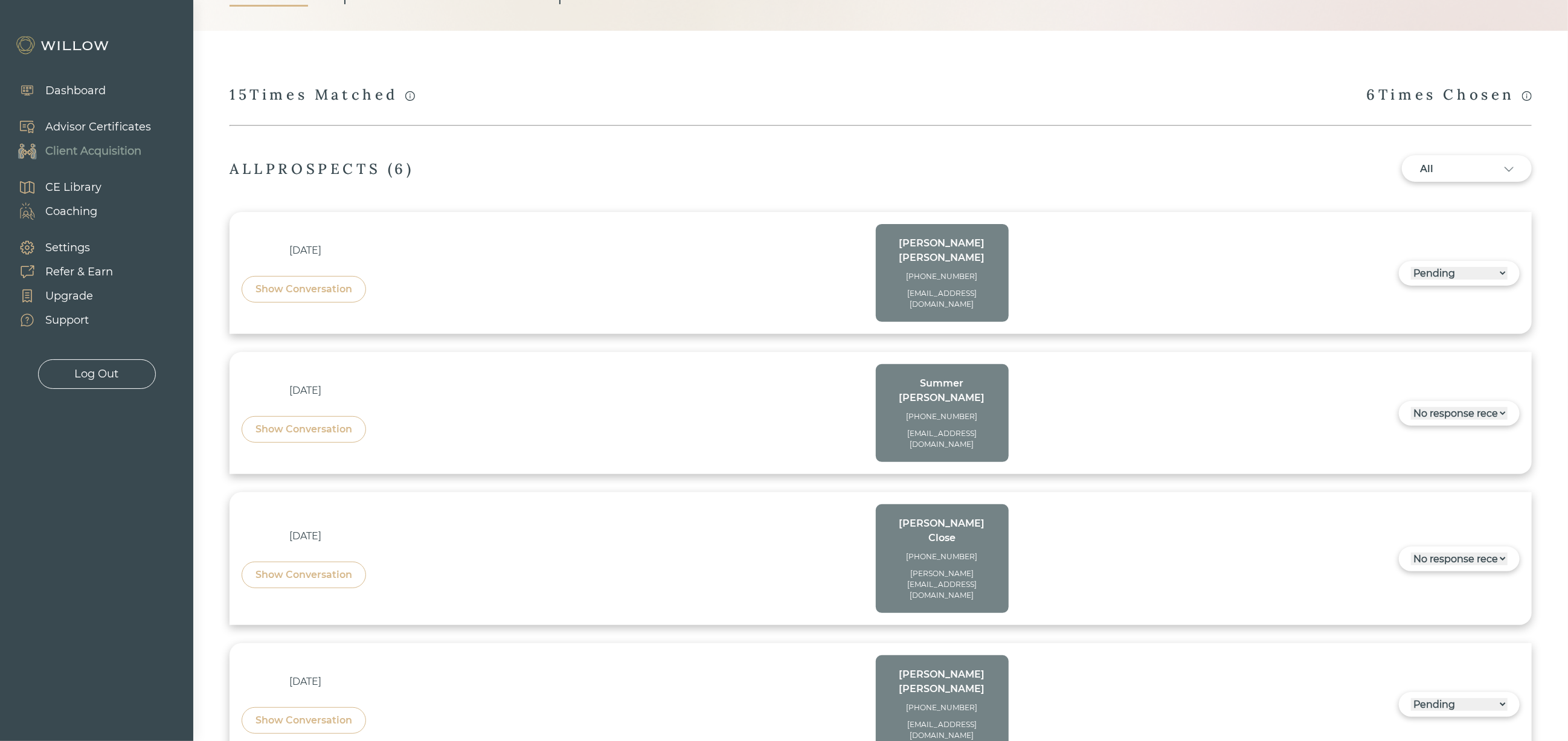
scroll to position [272, 0]
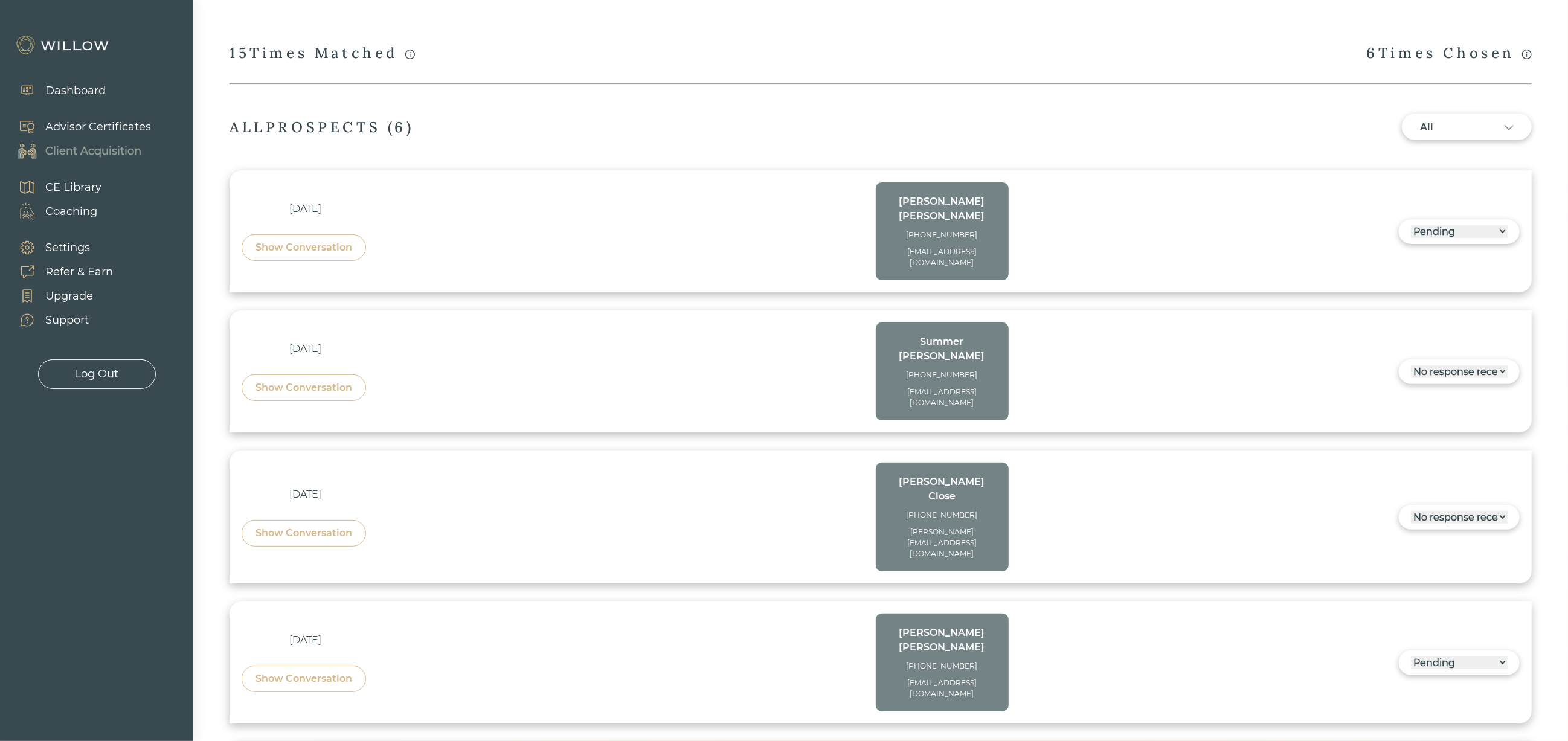
click at [1495, 657] on select "------ Not ready to move forward No response received Pending Matched Not a Fit" at bounding box center [1459, 662] width 97 height 12
click at [1520, 519] on div "[DATE] Show Conversation [PERSON_NAME] [PHONE_NUMBER] [EMAIL_ADDRESS][DOMAIN_NA…" at bounding box center [880, 586] width 1302 height 830
click at [1495, 657] on select "------ Not ready to move forward No response received Pending Matched Not a Fit" at bounding box center [1459, 662] width 97 height 12
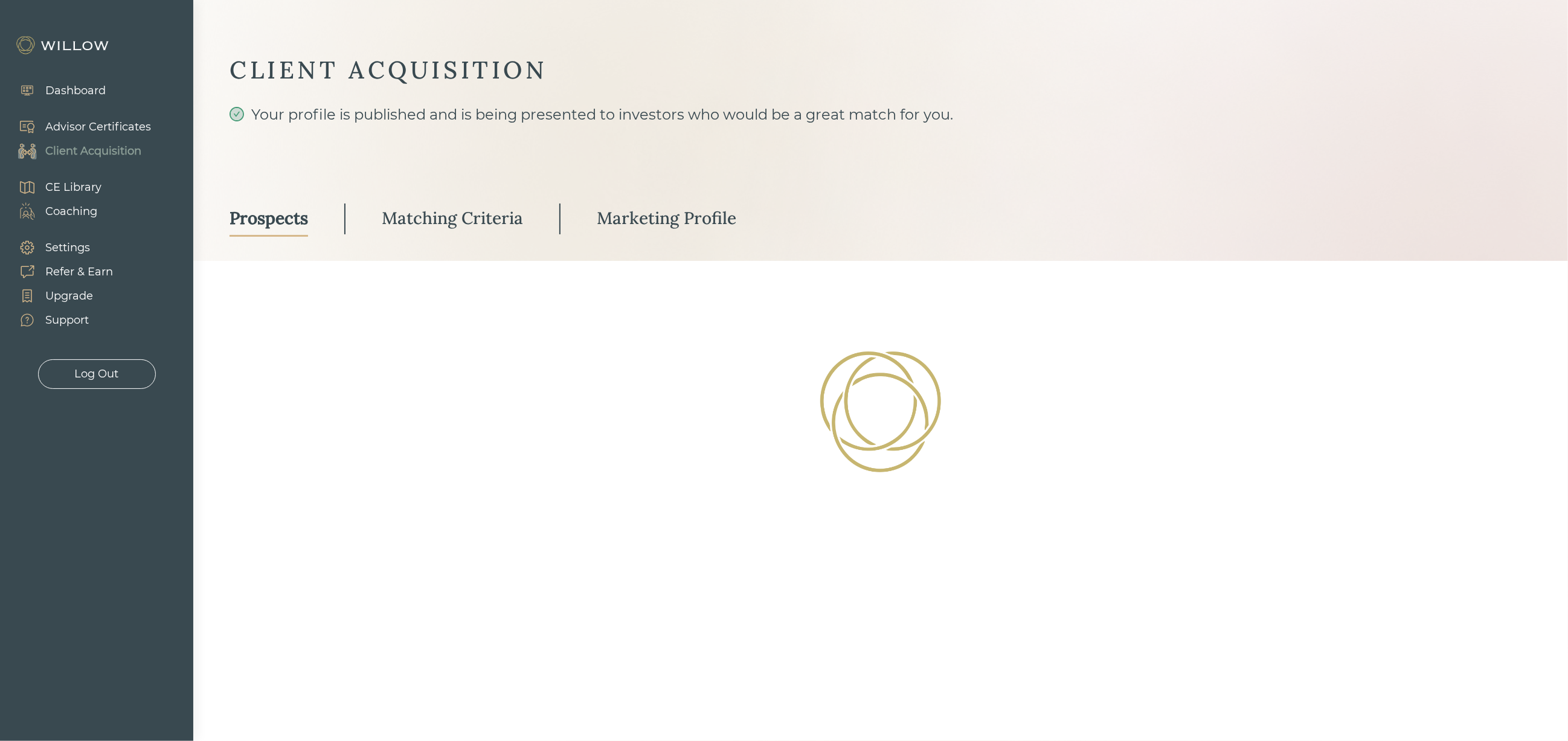
scroll to position [0, 0]
select select "3"
select select "2"
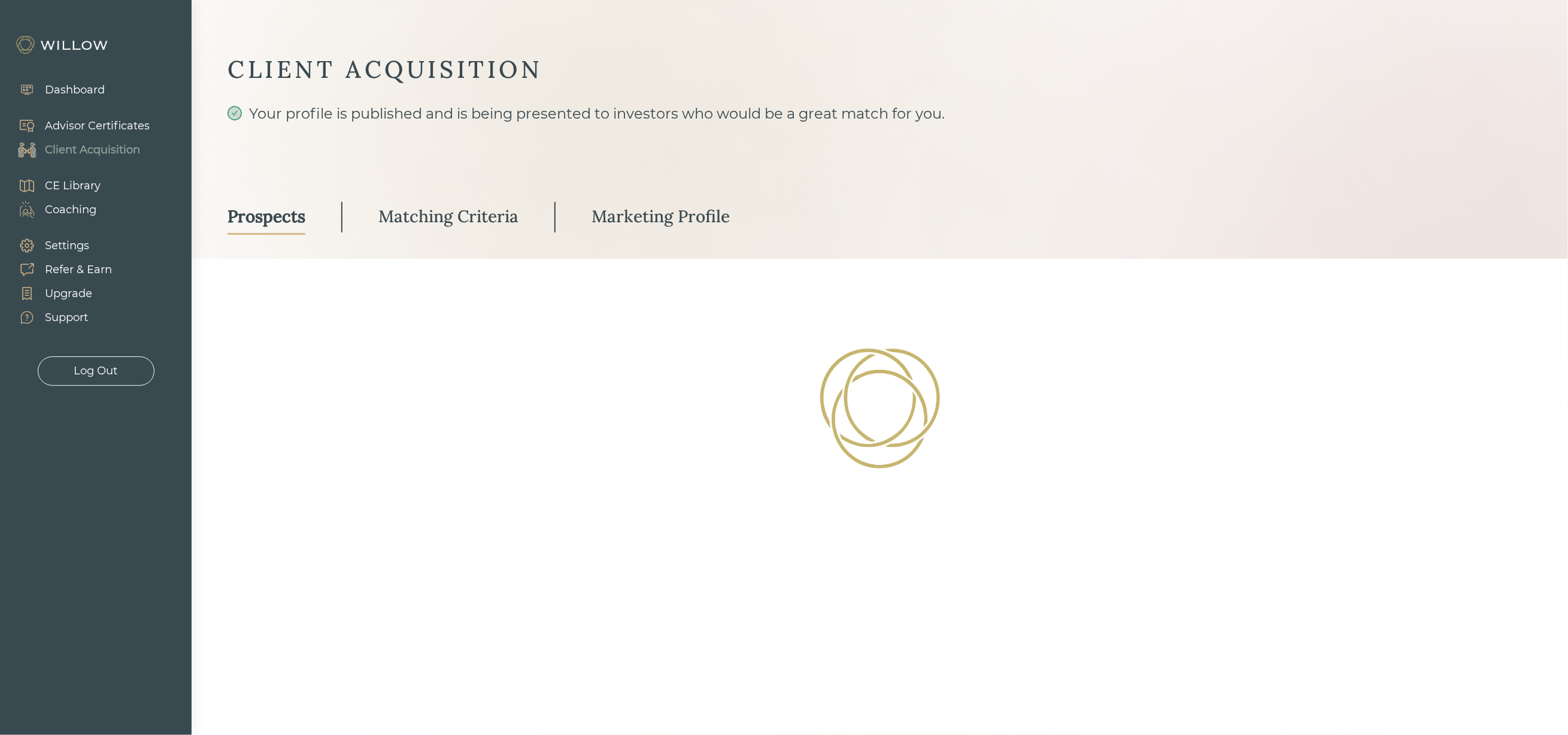
select select "2"
select select "10"
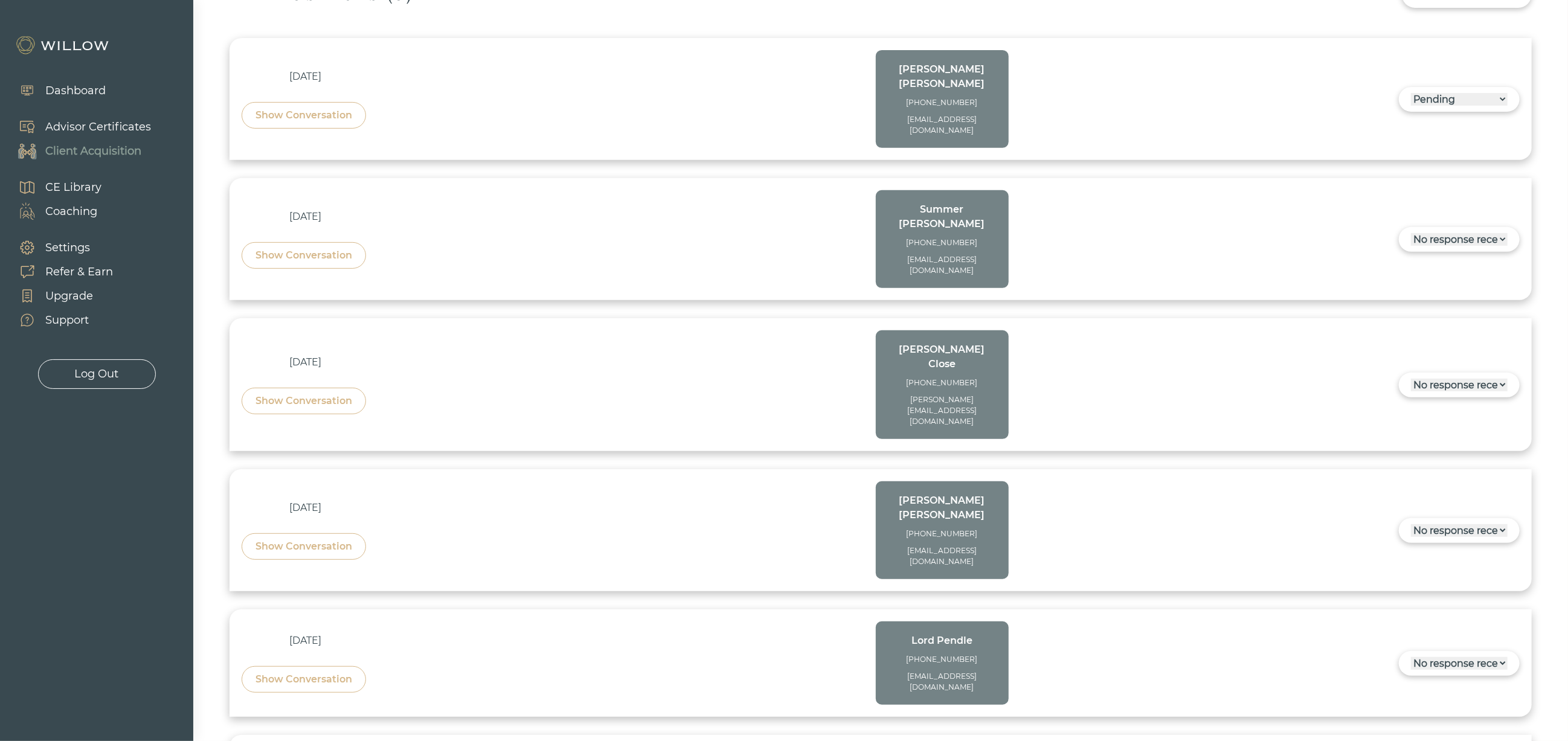
scroll to position [362, 0]
